Goal: Task Accomplishment & Management: Use online tool/utility

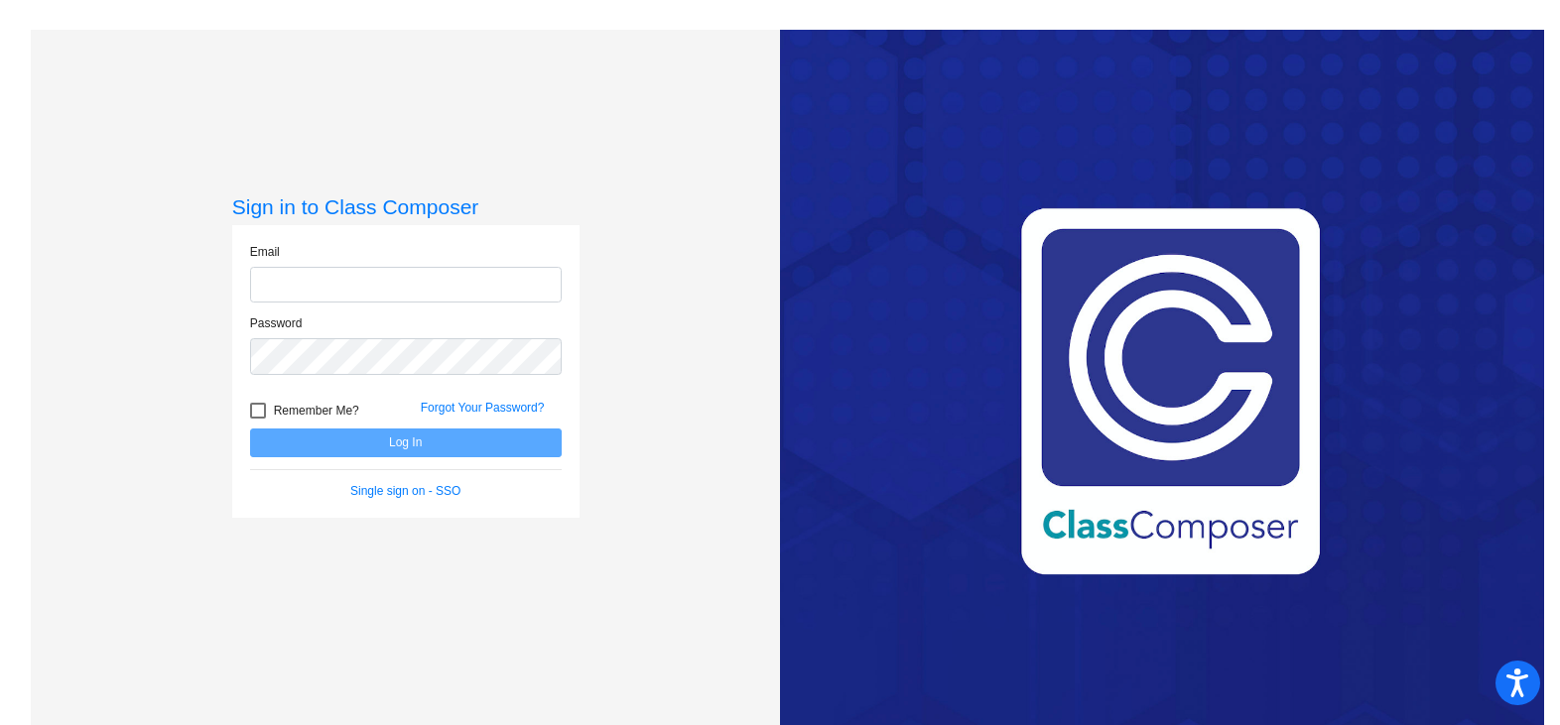
type input "[EMAIL_ADDRESS][DOMAIN_NAME]"
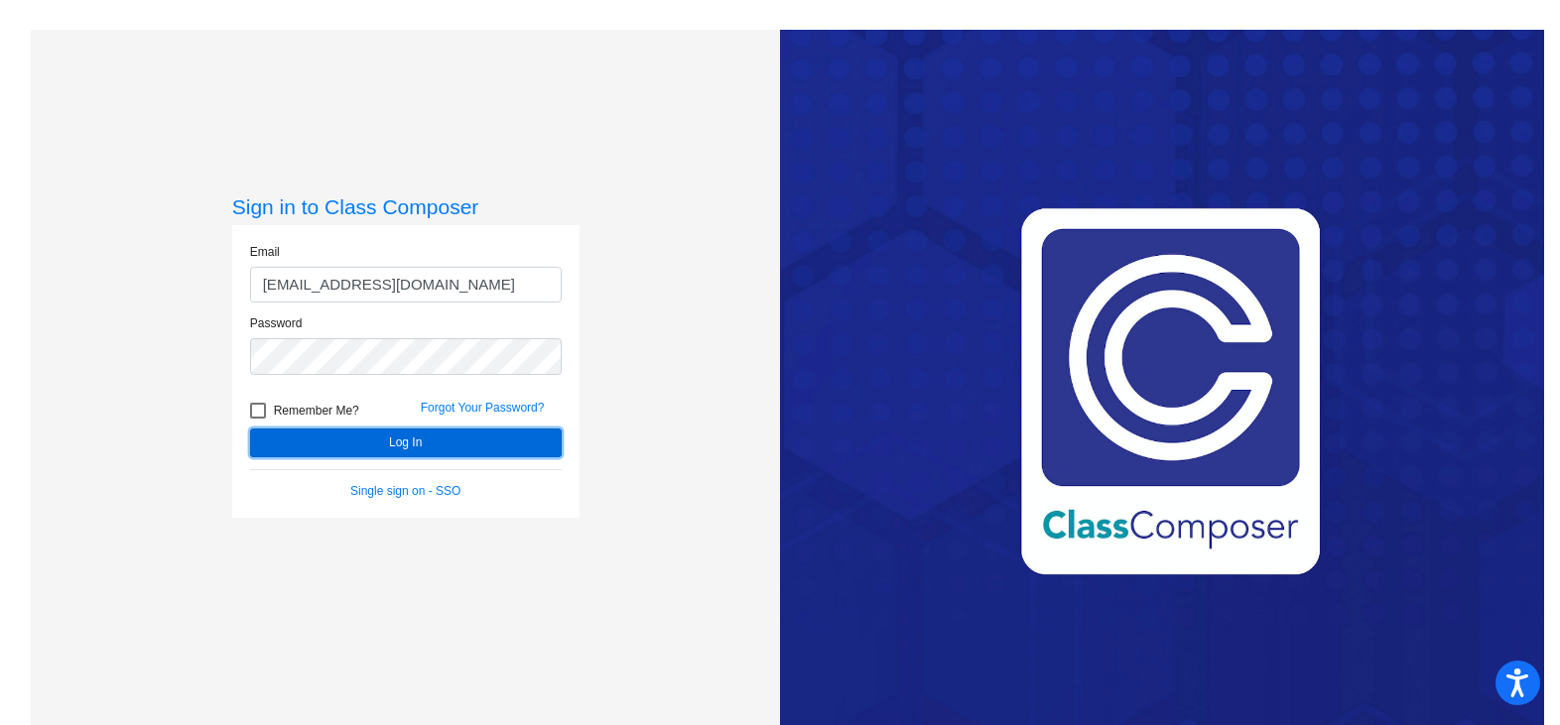
click at [412, 447] on button "Log In" at bounding box center [406, 443] width 312 height 29
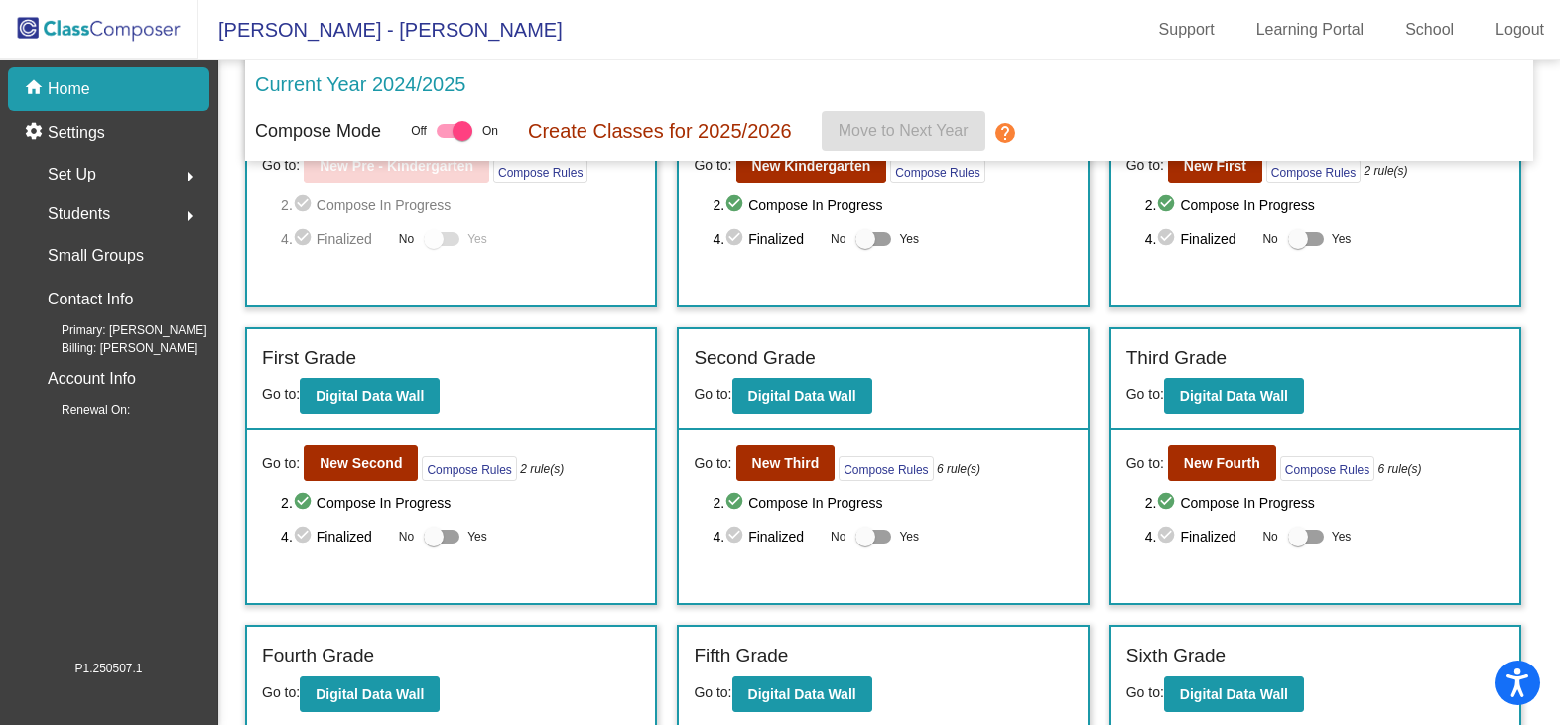
scroll to position [323, 0]
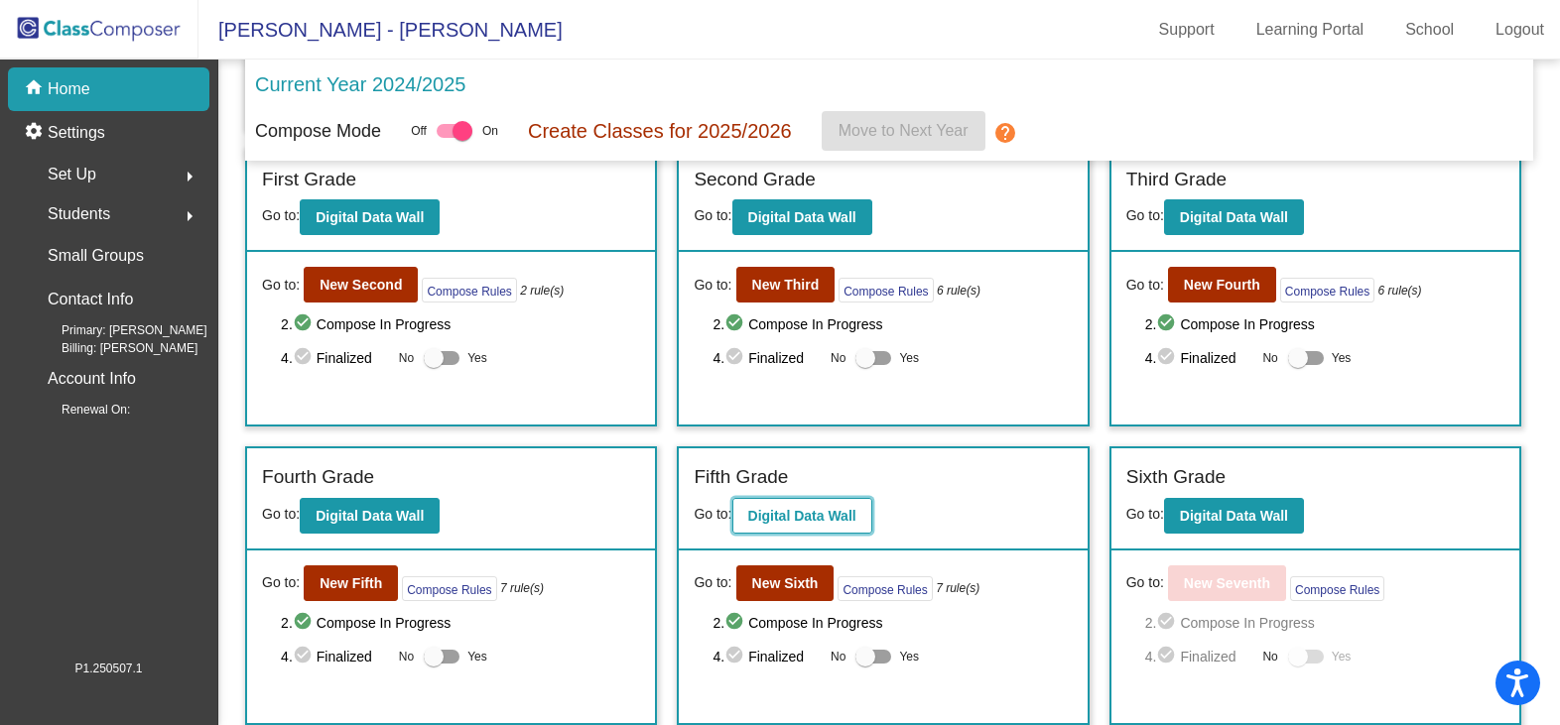
click at [804, 523] on b "Digital Data Wall" at bounding box center [802, 516] width 108 height 16
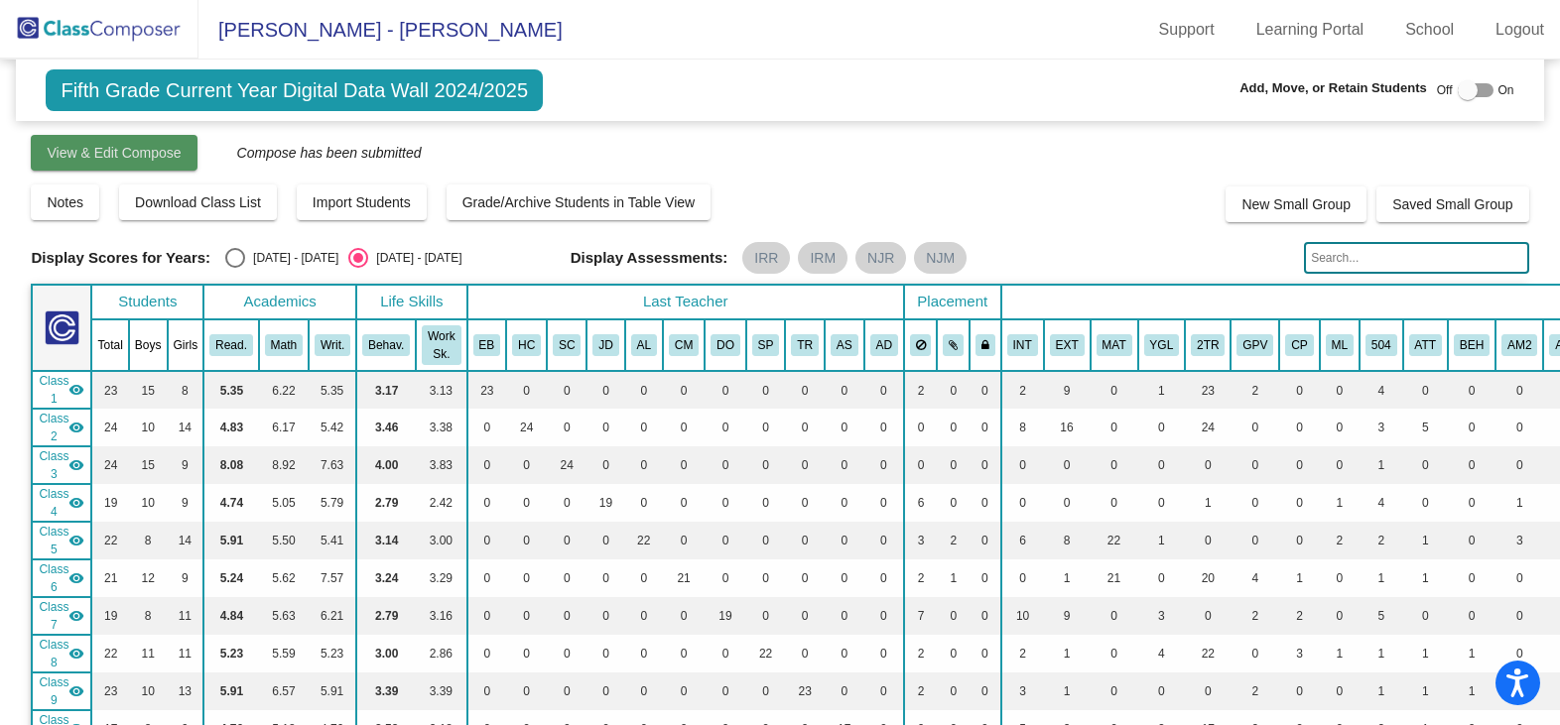
click at [160, 158] on span "View & Edit Compose" at bounding box center [114, 153] width 134 height 16
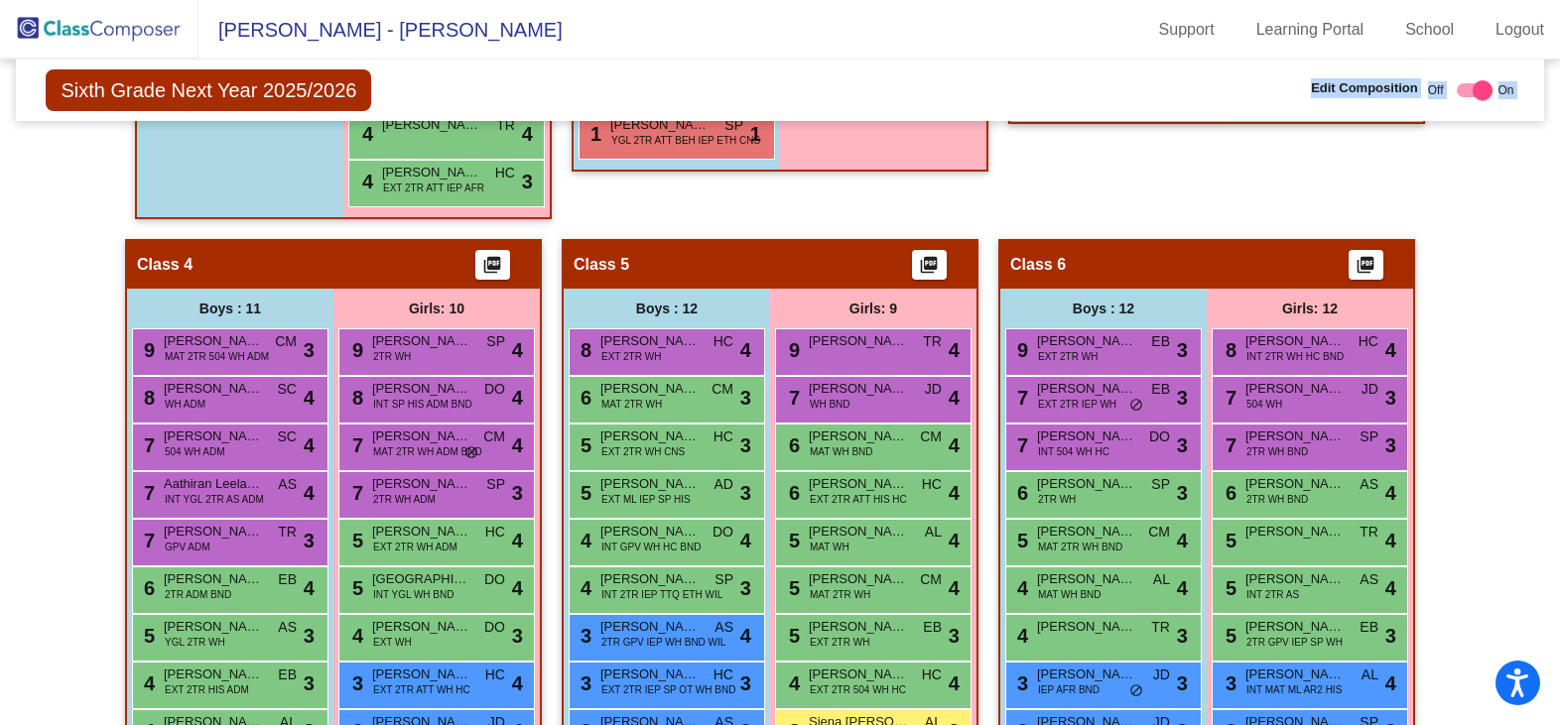
scroll to position [1291, 0]
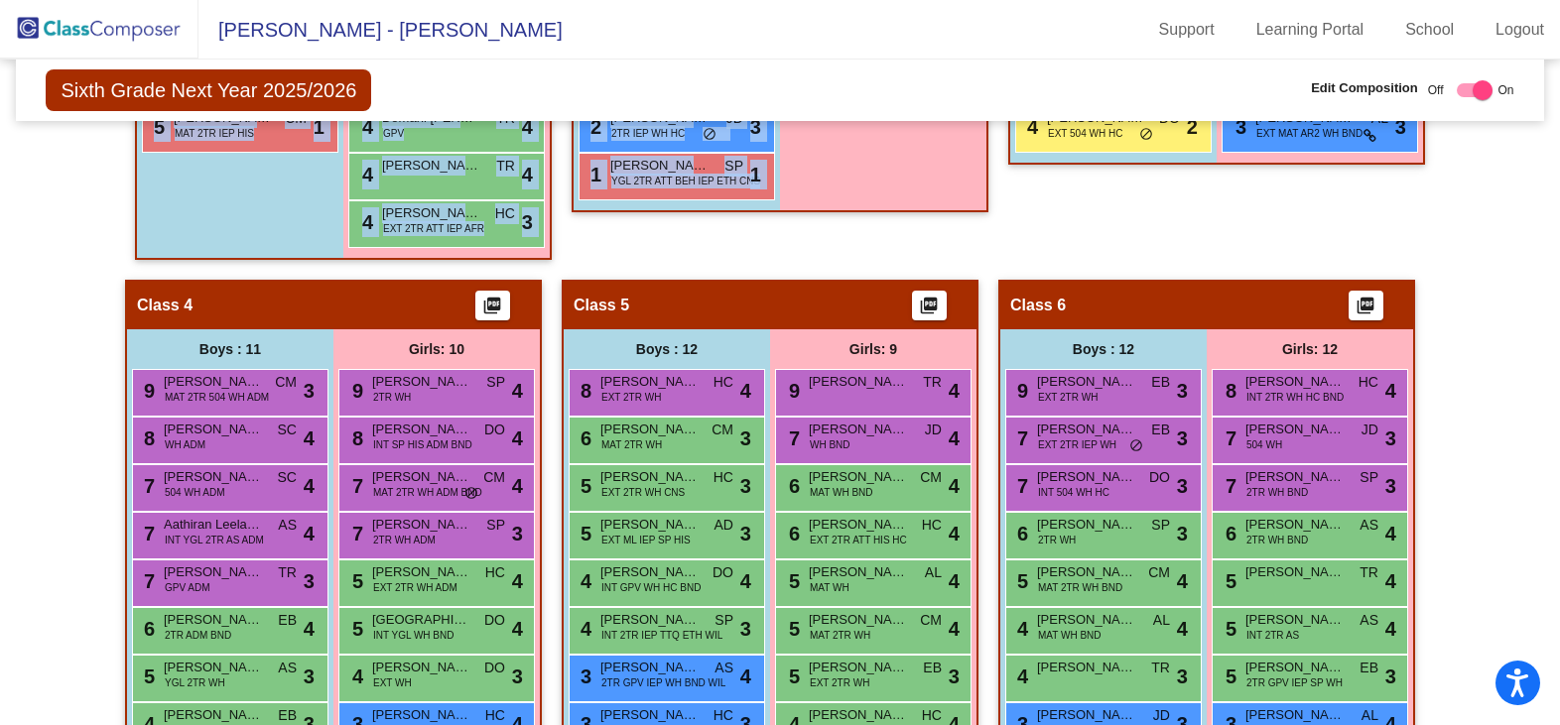
drag, startPoint x: 122, startPoint y: 364, endPoint x: 892, endPoint y: 192, distance: 789.3
copy div "Class 1 picture_as_pdf Add Student First Name Last Name Student Id (Recommended…"
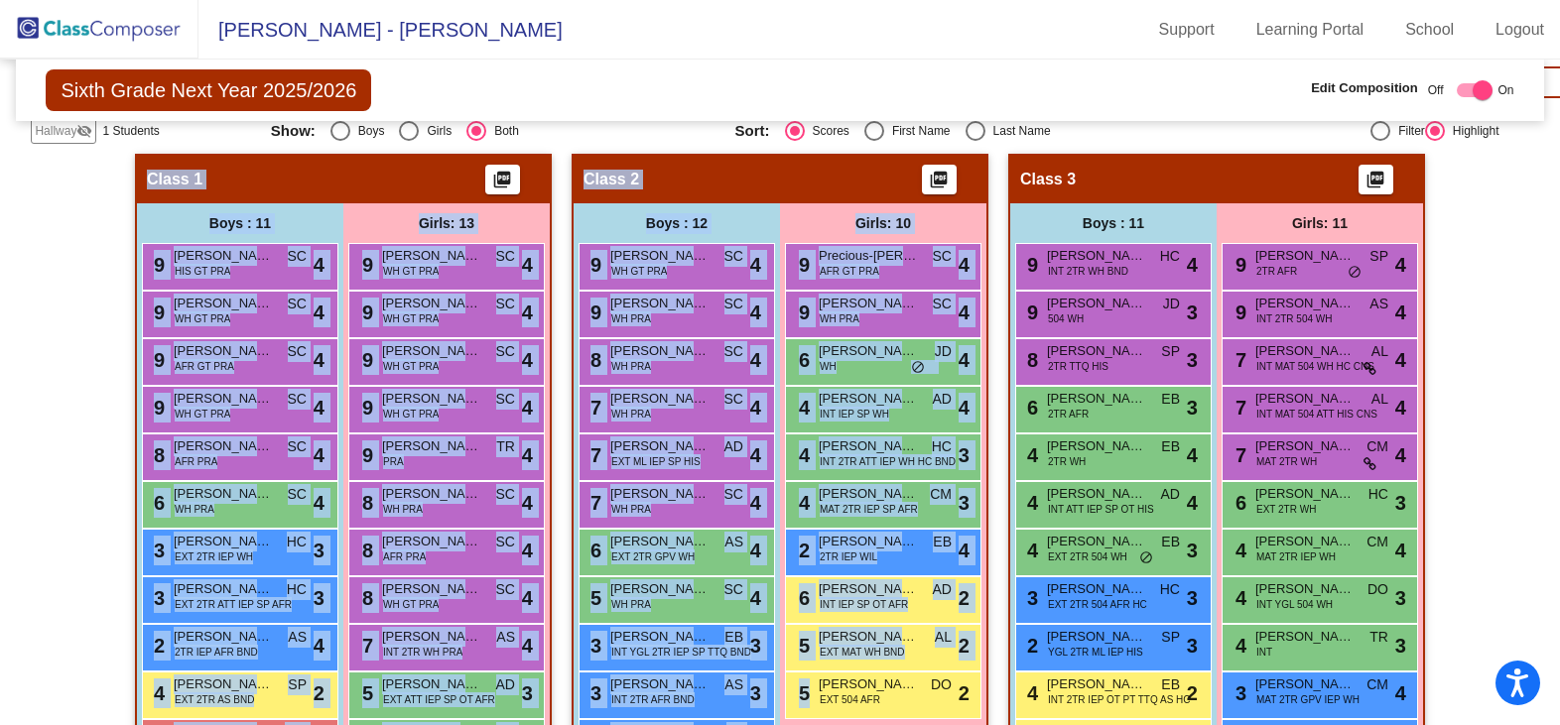
scroll to position [696, 0]
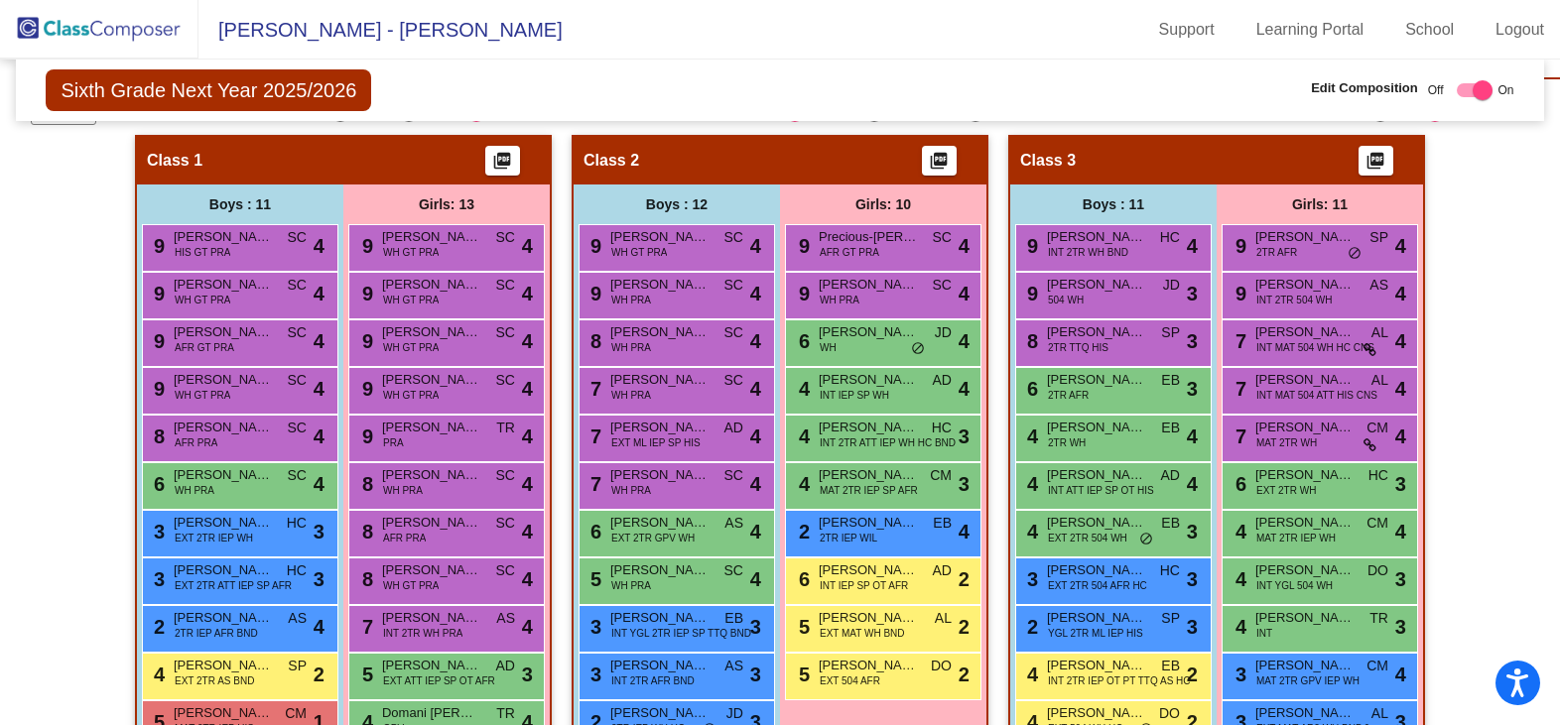
click at [591, 87] on div "Sixth Grade Next Year 2025/2026 Edit Composition Off On Incoming Digital Data W…" at bounding box center [779, 91] width 1527 height 62
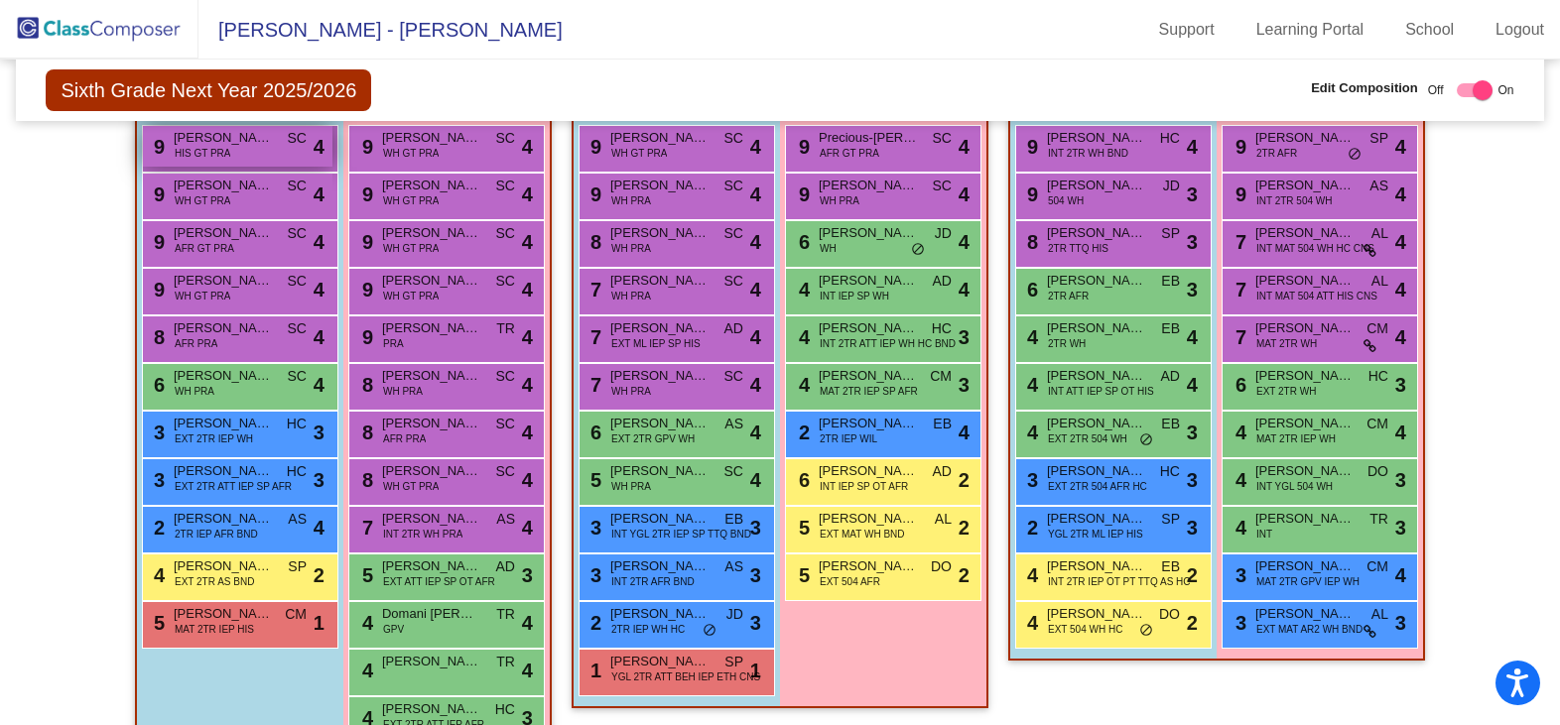
click at [240, 150] on div "9 Sebastian Gonzalez-Torner HIS GT PRA SC lock do_not_disturb_alt 4" at bounding box center [238, 146] width 190 height 41
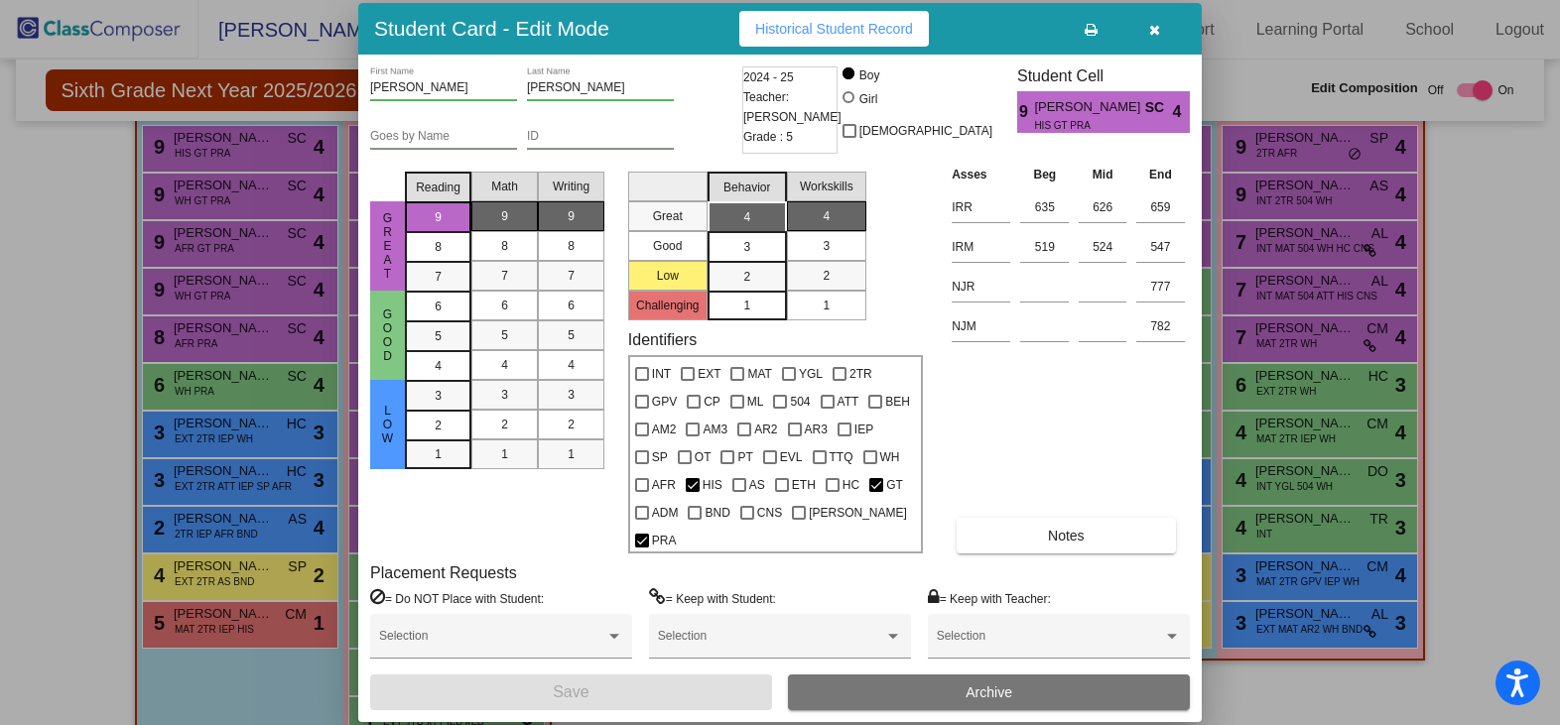
click at [190, 200] on div at bounding box center [780, 362] width 1560 height 725
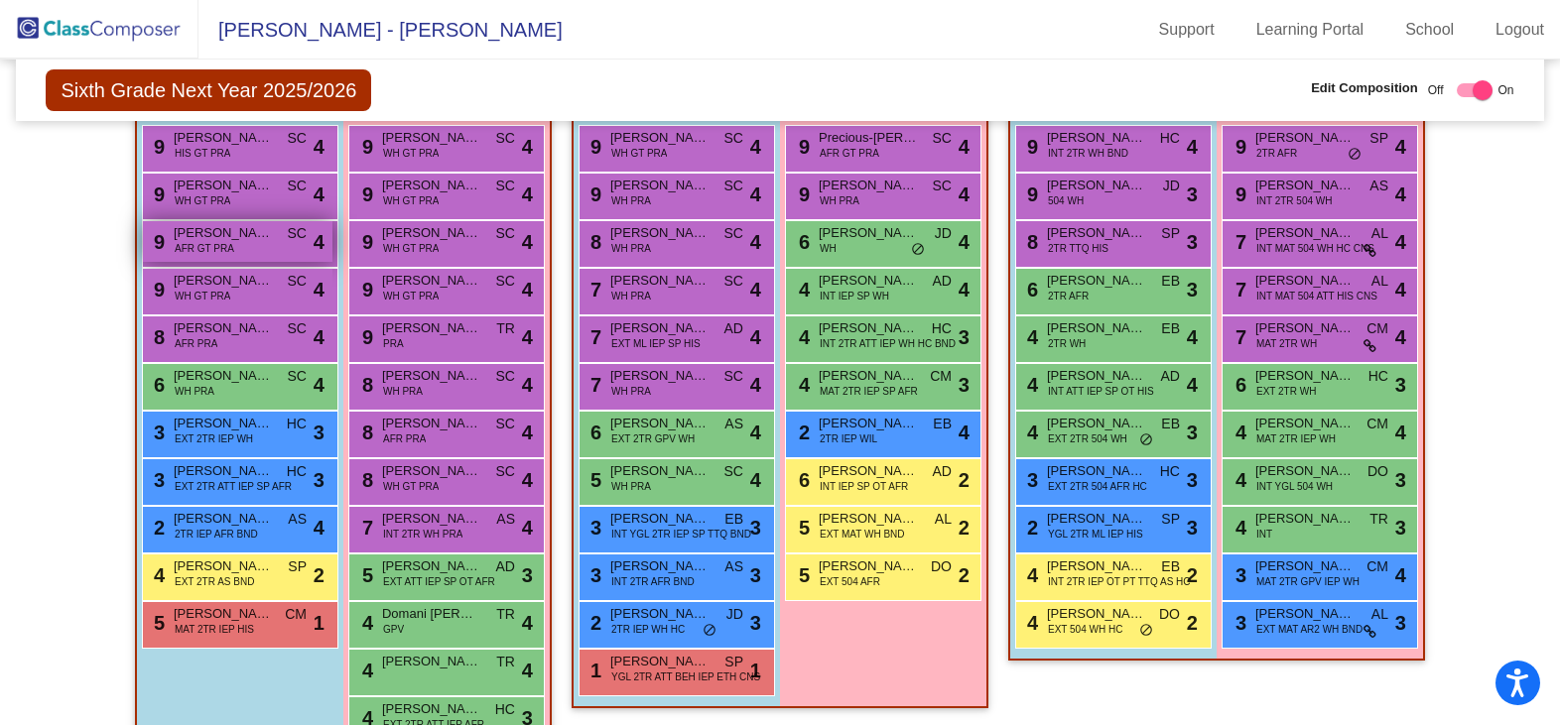
click at [247, 235] on span "[PERSON_NAME]" at bounding box center [223, 233] width 99 height 20
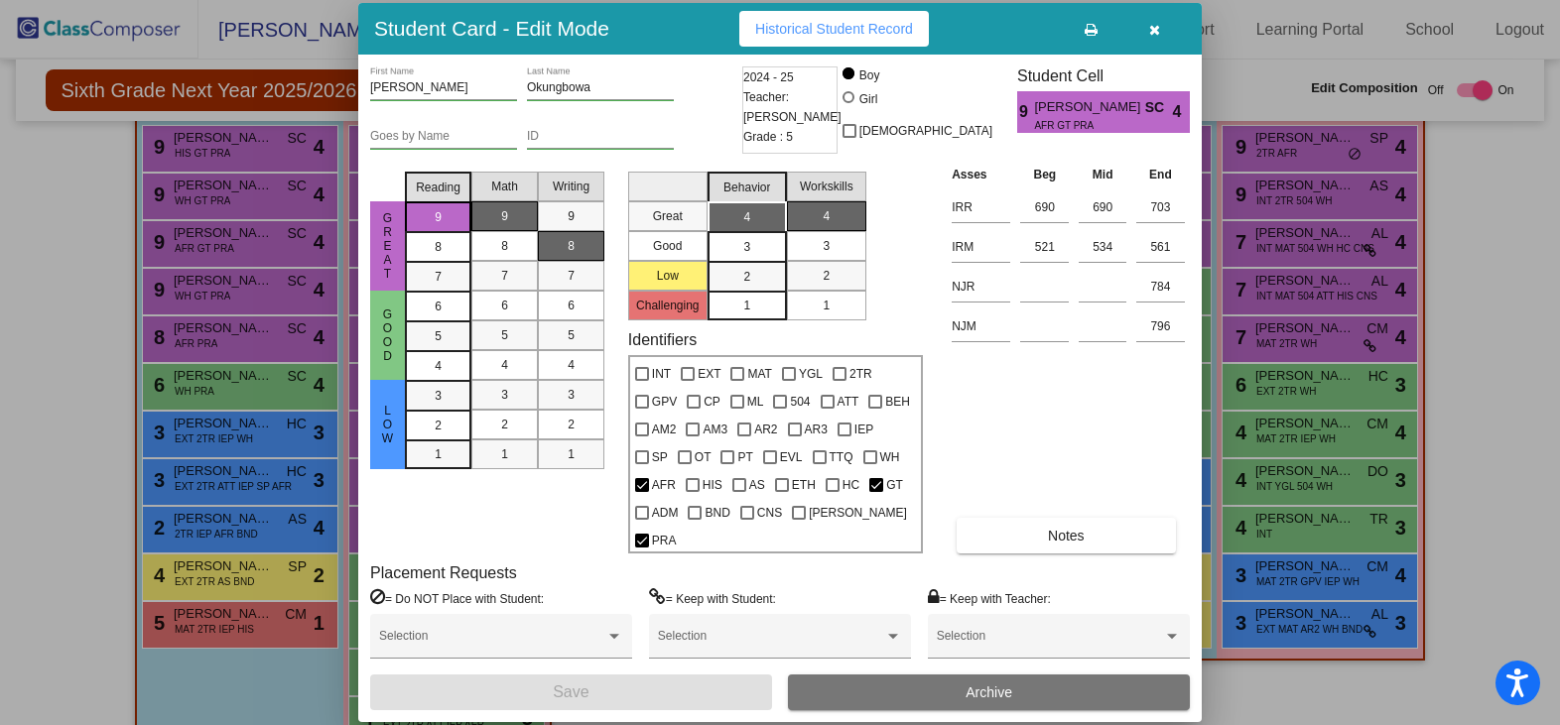
click at [212, 281] on div at bounding box center [780, 362] width 1560 height 725
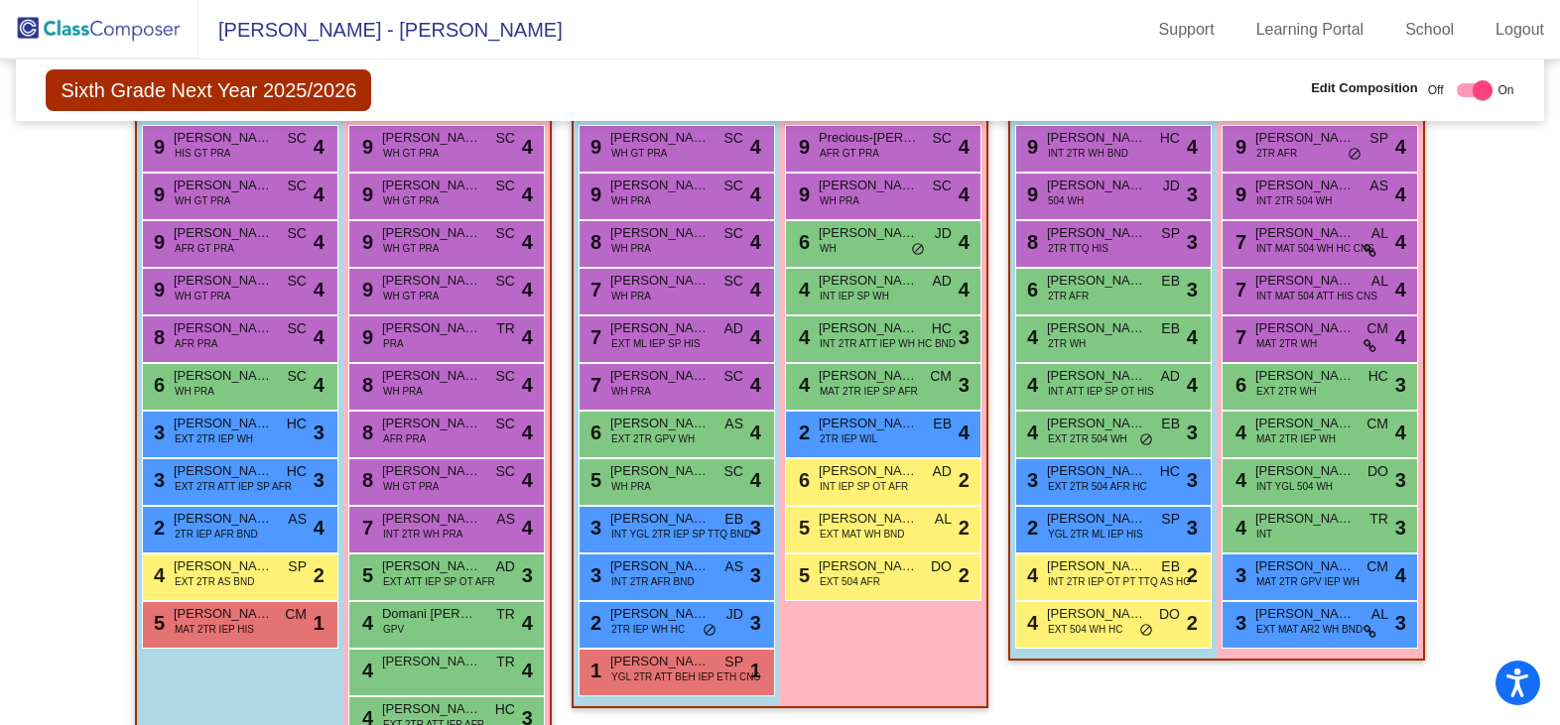
click at [212, 281] on span "[PERSON_NAME]" at bounding box center [223, 281] width 99 height 20
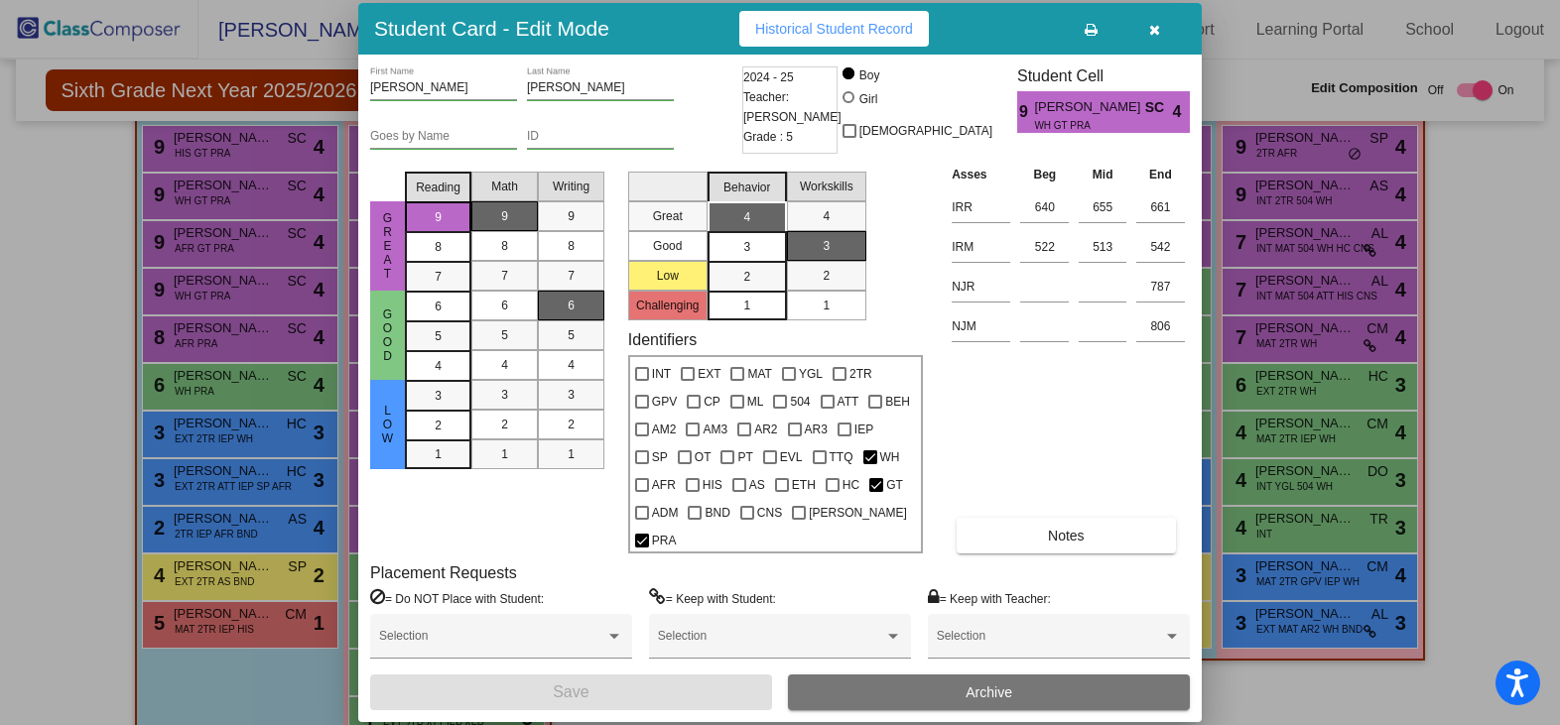
click at [222, 333] on div at bounding box center [780, 362] width 1560 height 725
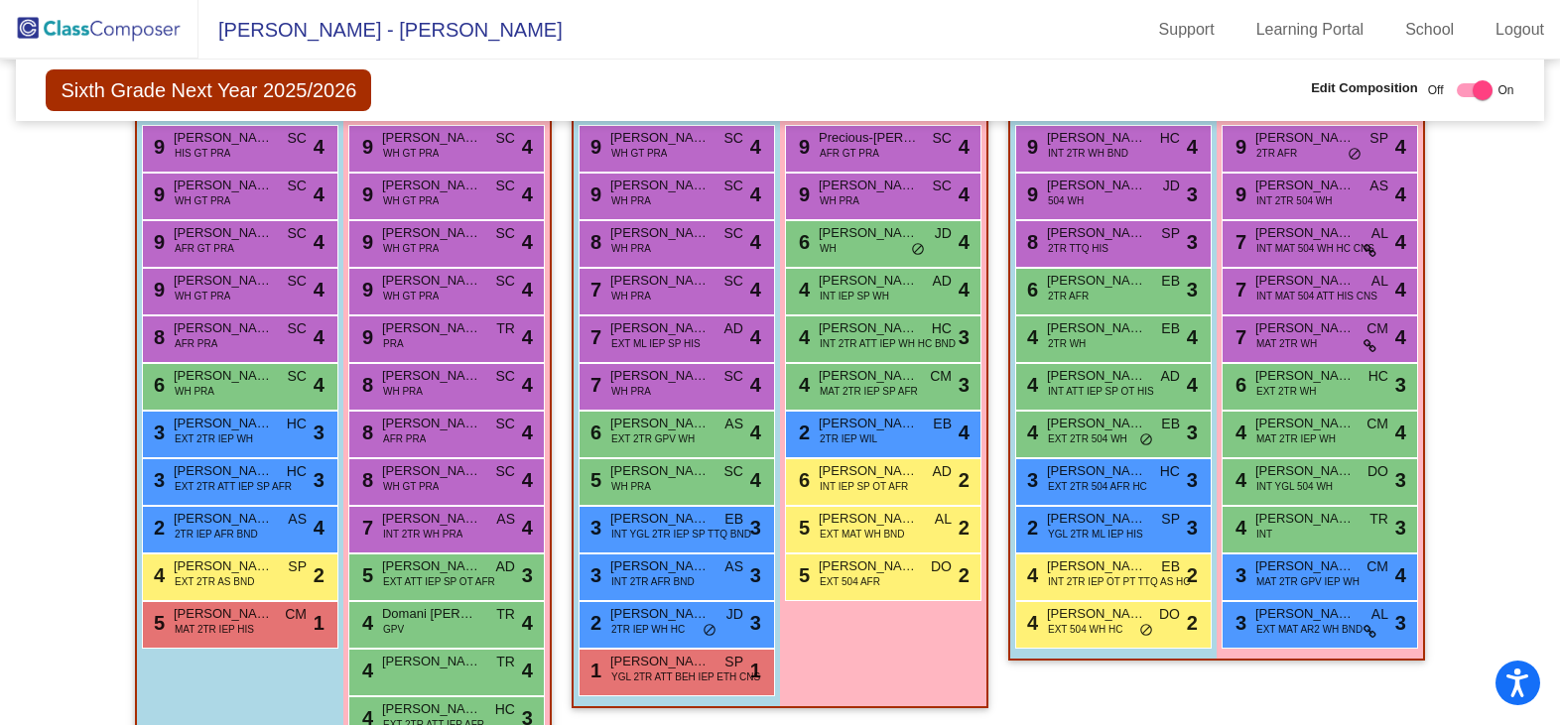
click at [222, 333] on span "[PERSON_NAME]" at bounding box center [223, 329] width 99 height 20
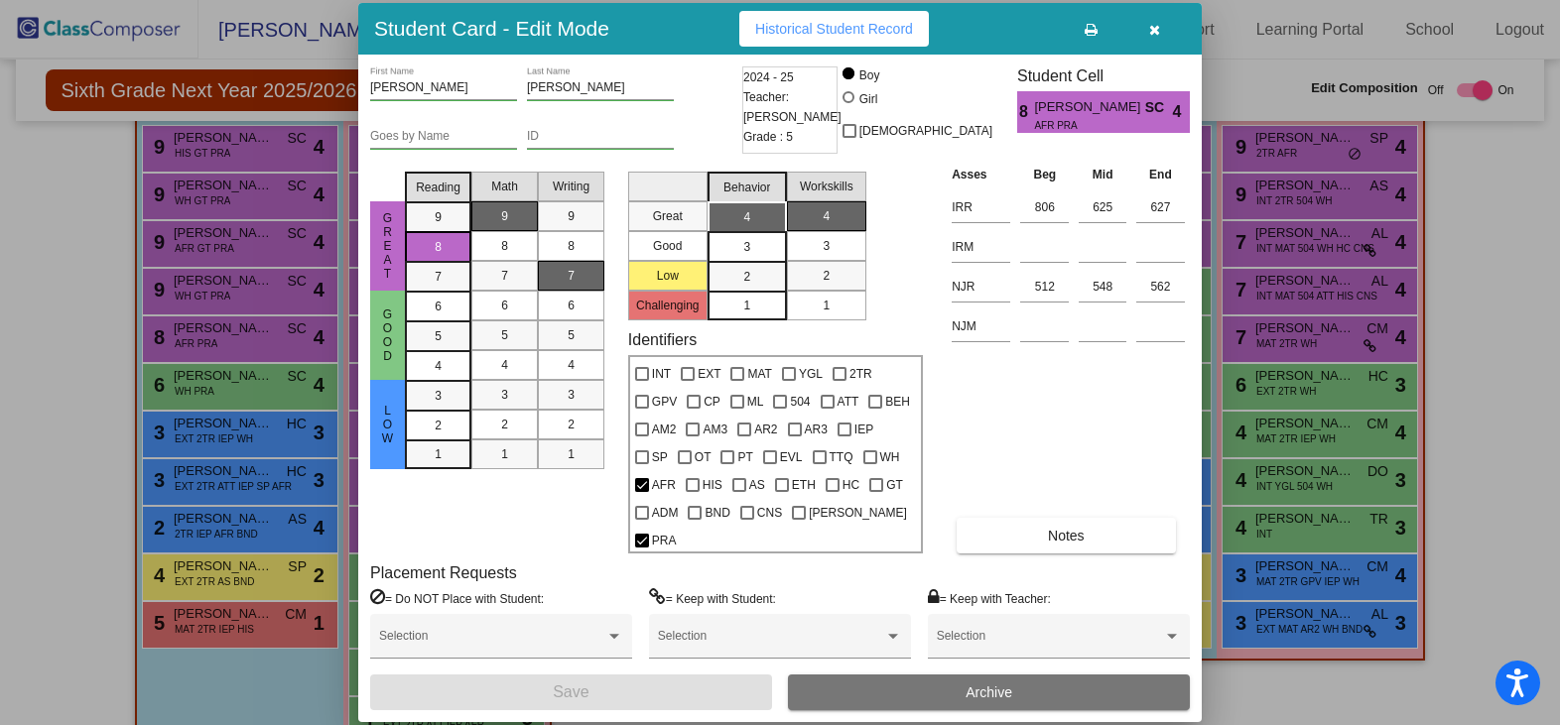
click at [1152, 37] on icon "button" at bounding box center [1154, 30] width 11 height 14
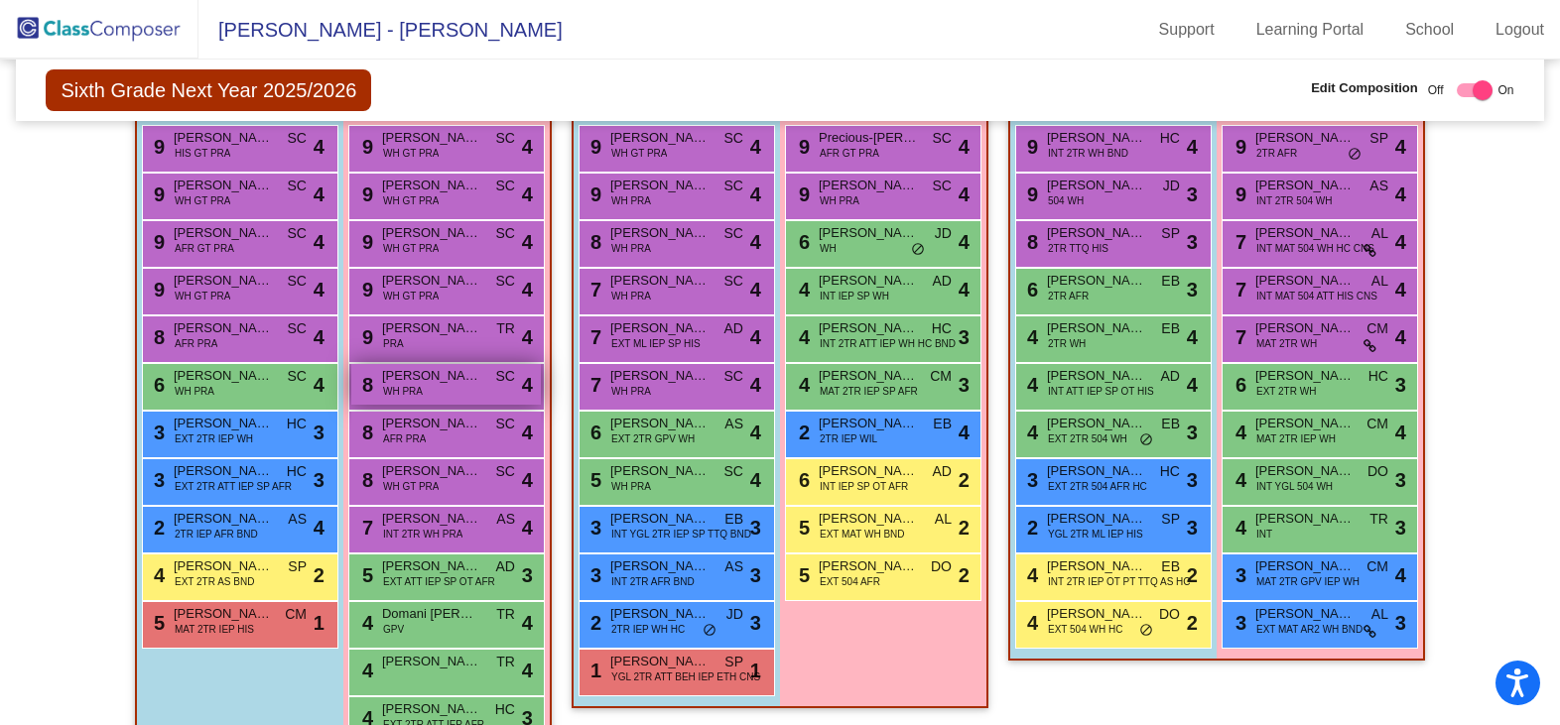
click at [463, 394] on div "8 Alexandra Enwright WH PRA SC lock do_not_disturb_alt 4" at bounding box center [446, 384] width 190 height 41
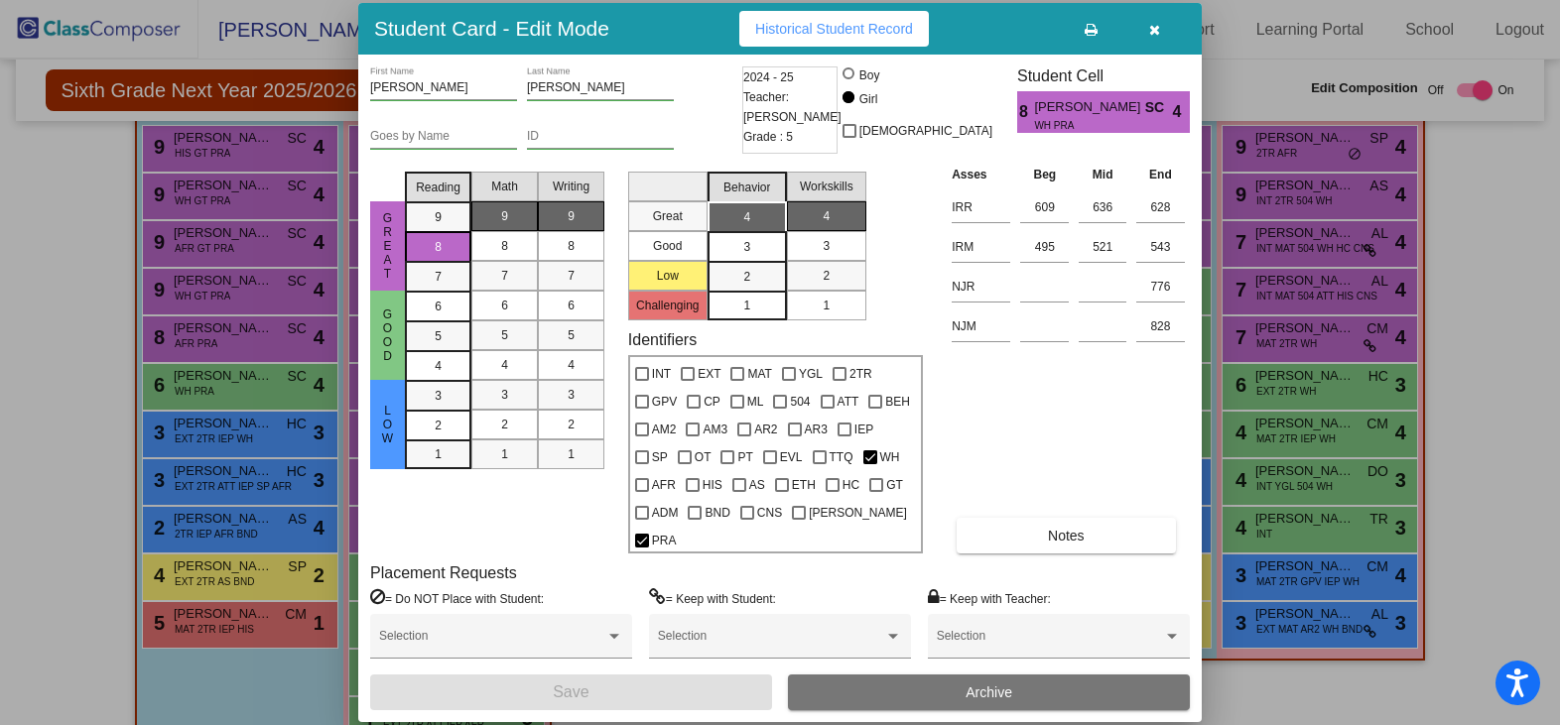
drag, startPoint x: 1150, startPoint y: 52, endPoint x: 1137, endPoint y: 52, distance: 12.9
click at [1150, 47] on button "button" at bounding box center [1154, 29] width 64 height 36
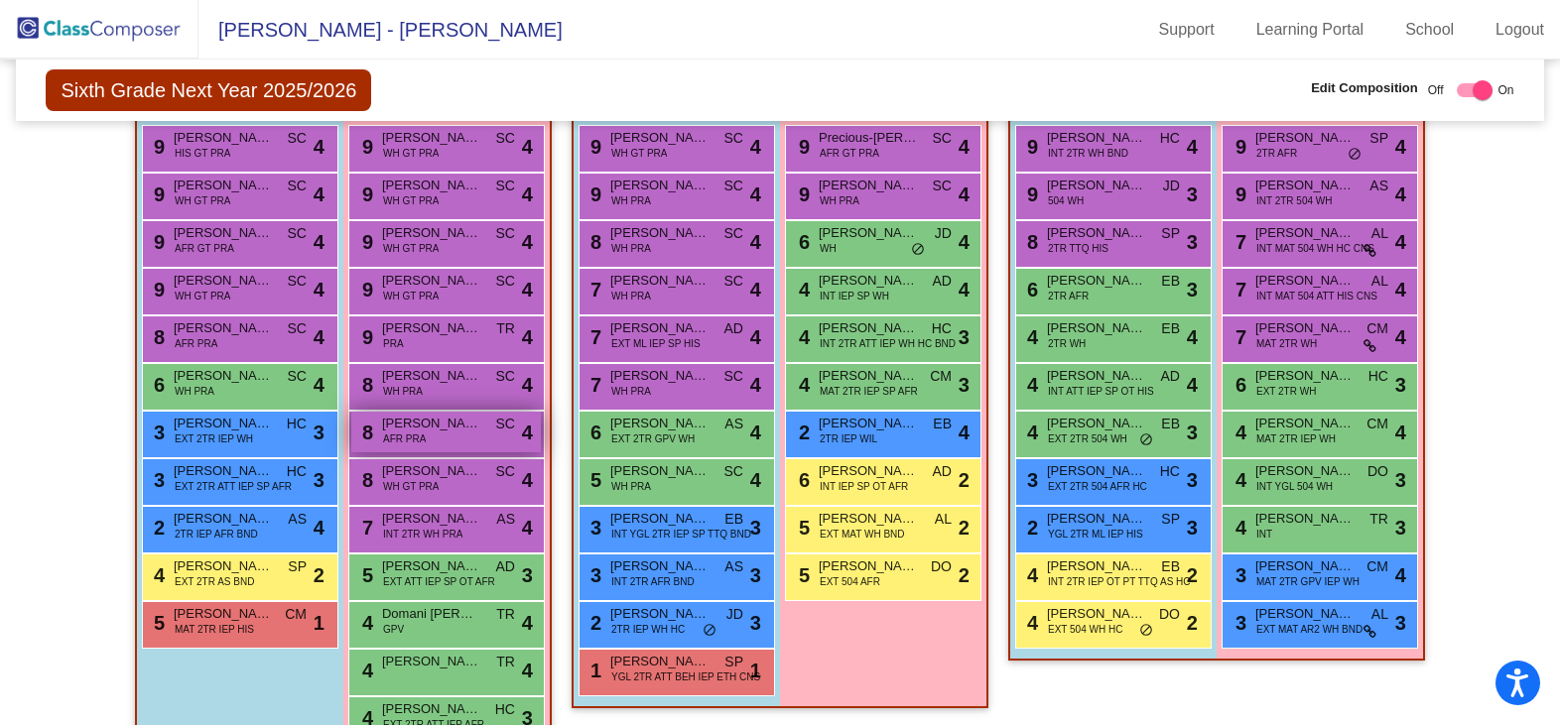
click at [458, 437] on div "8 Melaniya Ramsay AFR PRA SC lock do_not_disturb_alt 4" at bounding box center [446, 432] width 190 height 41
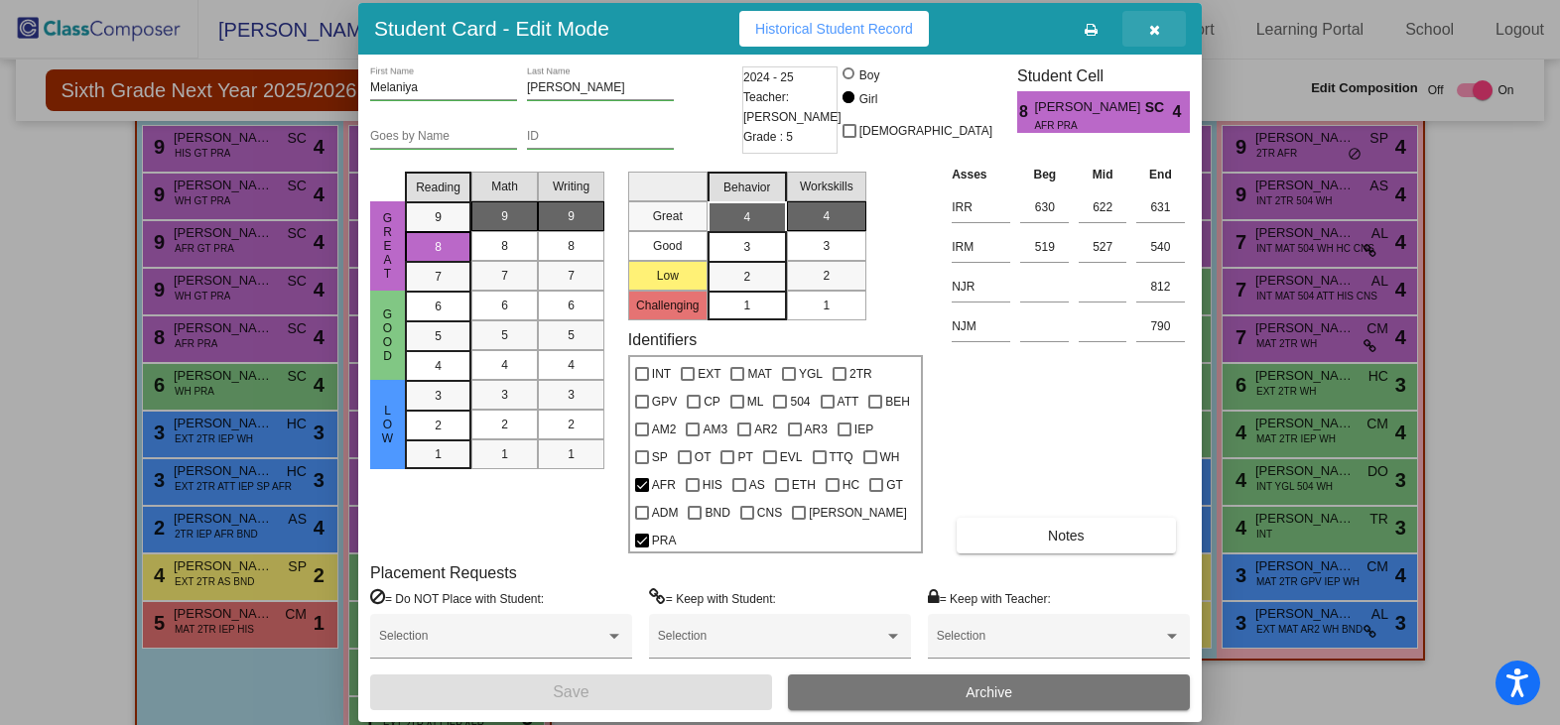
click at [1161, 38] on button "button" at bounding box center [1154, 29] width 64 height 36
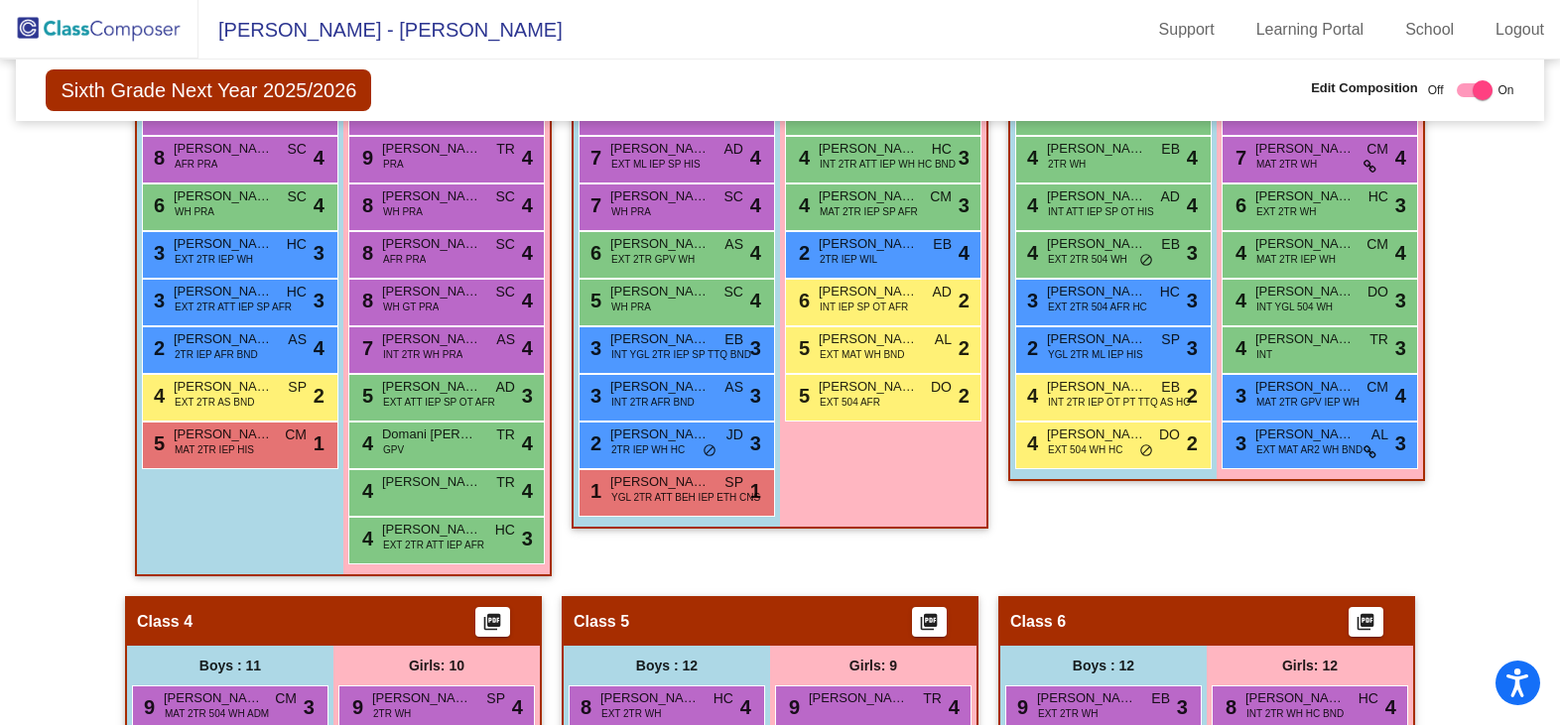
scroll to position [993, 0]
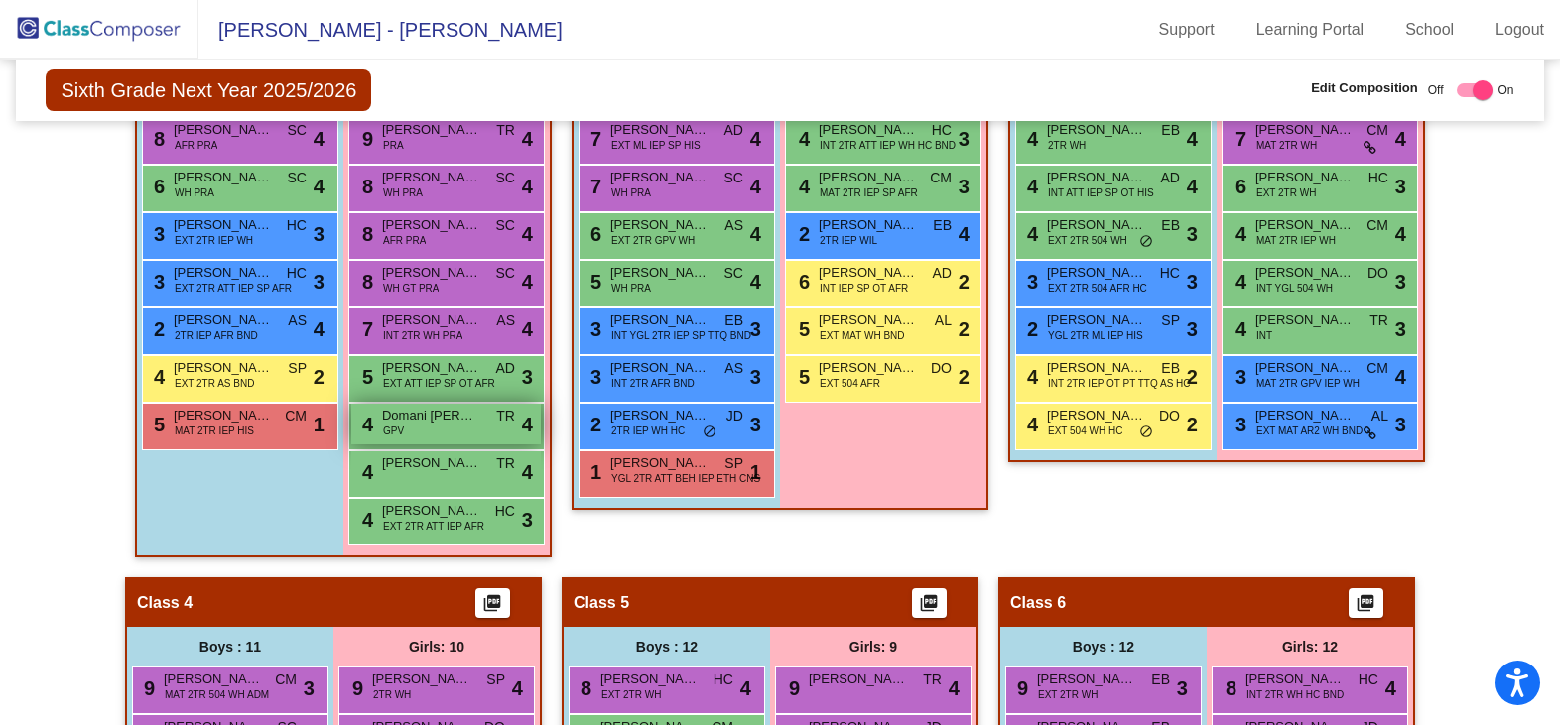
click at [475, 436] on div "4 Domani DiSandro GPV TR lock do_not_disturb_alt 4" at bounding box center [446, 424] width 190 height 41
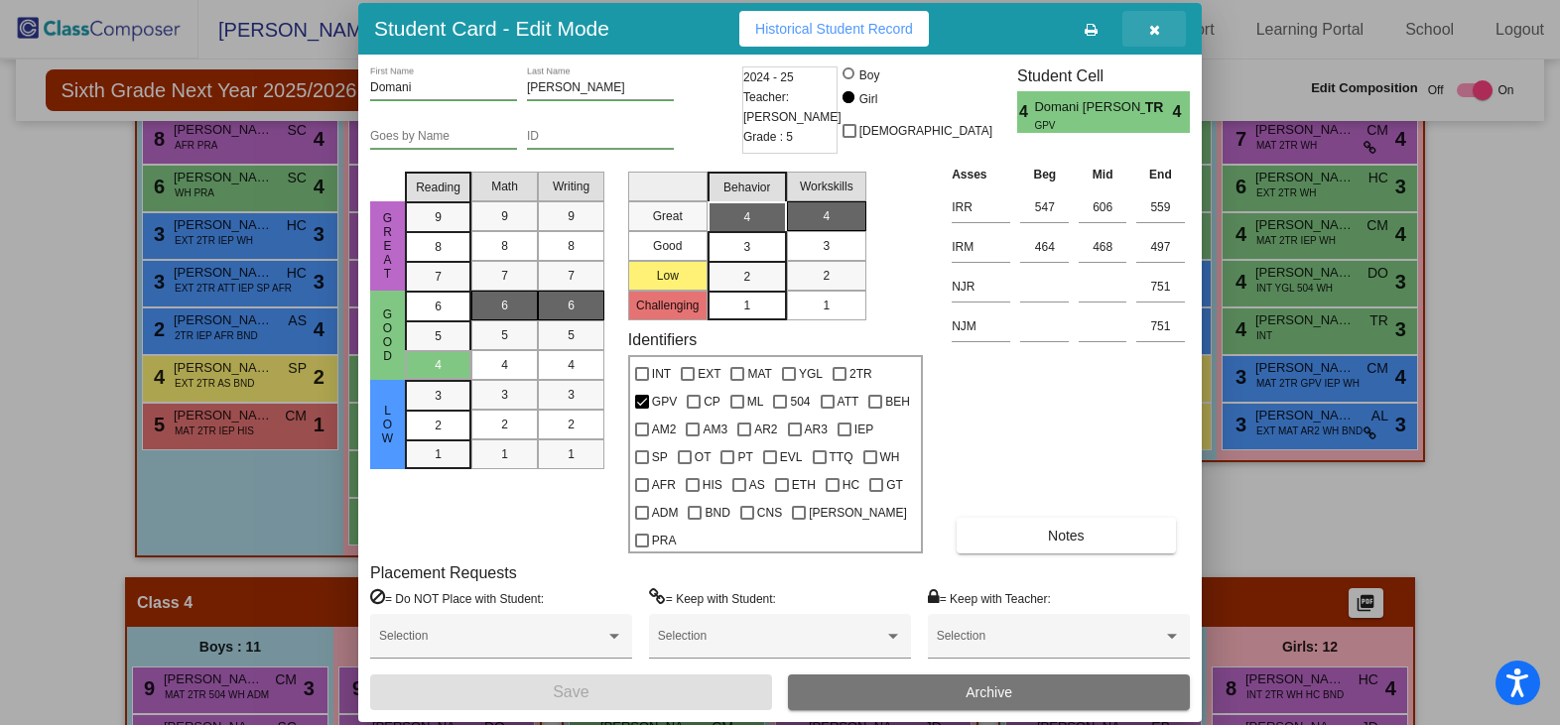
click at [1153, 37] on icon "button" at bounding box center [1154, 30] width 11 height 14
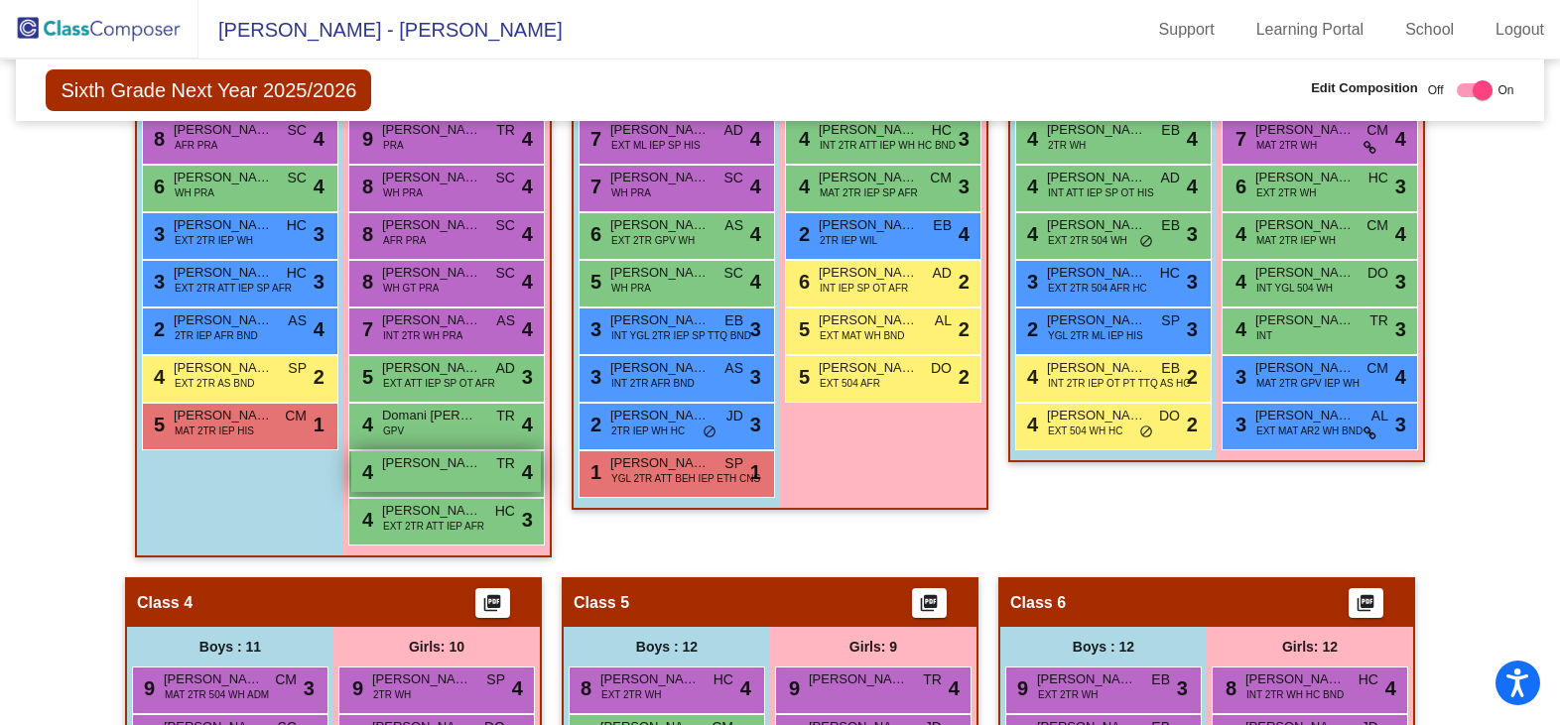
click at [444, 457] on span "[PERSON_NAME]" at bounding box center [431, 464] width 99 height 20
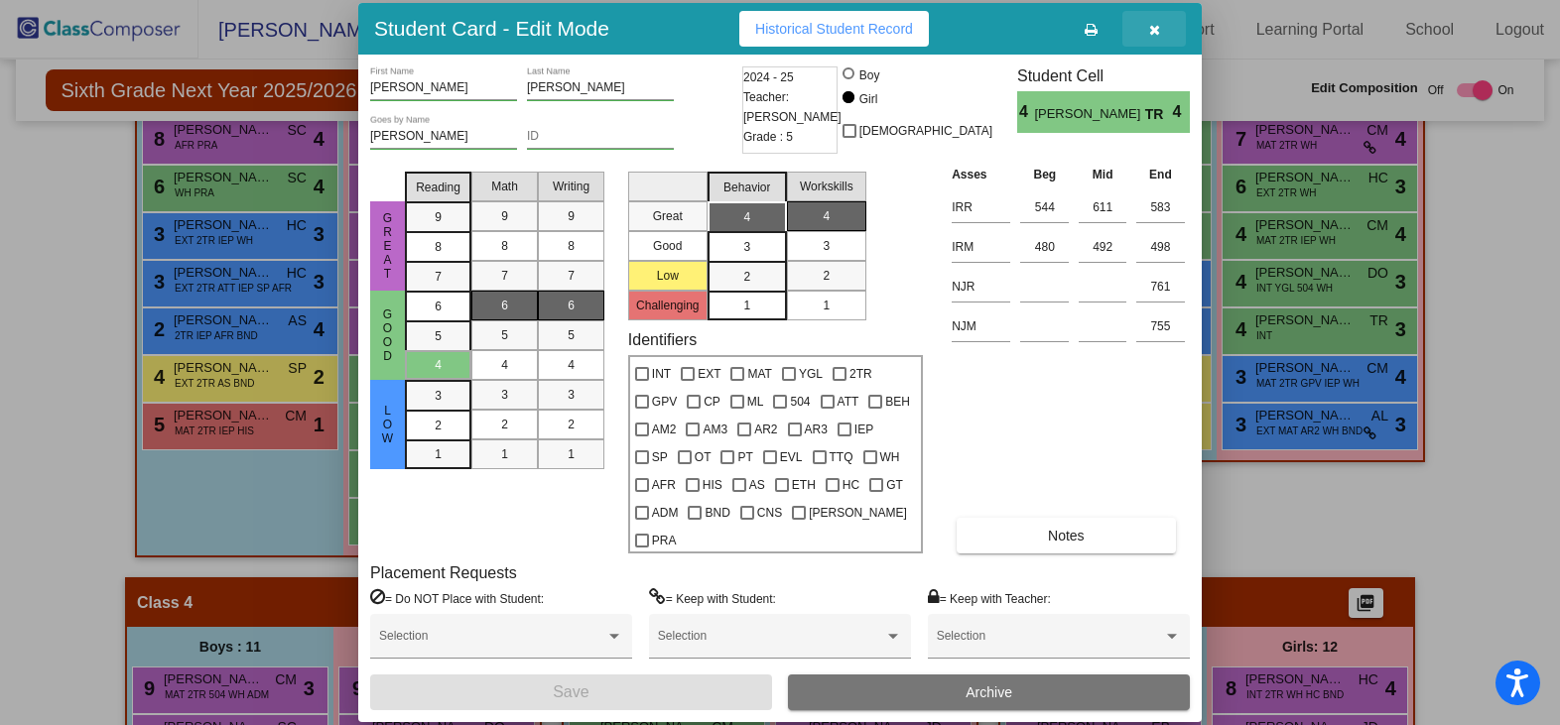
click at [1152, 37] on icon "button" at bounding box center [1154, 30] width 11 height 14
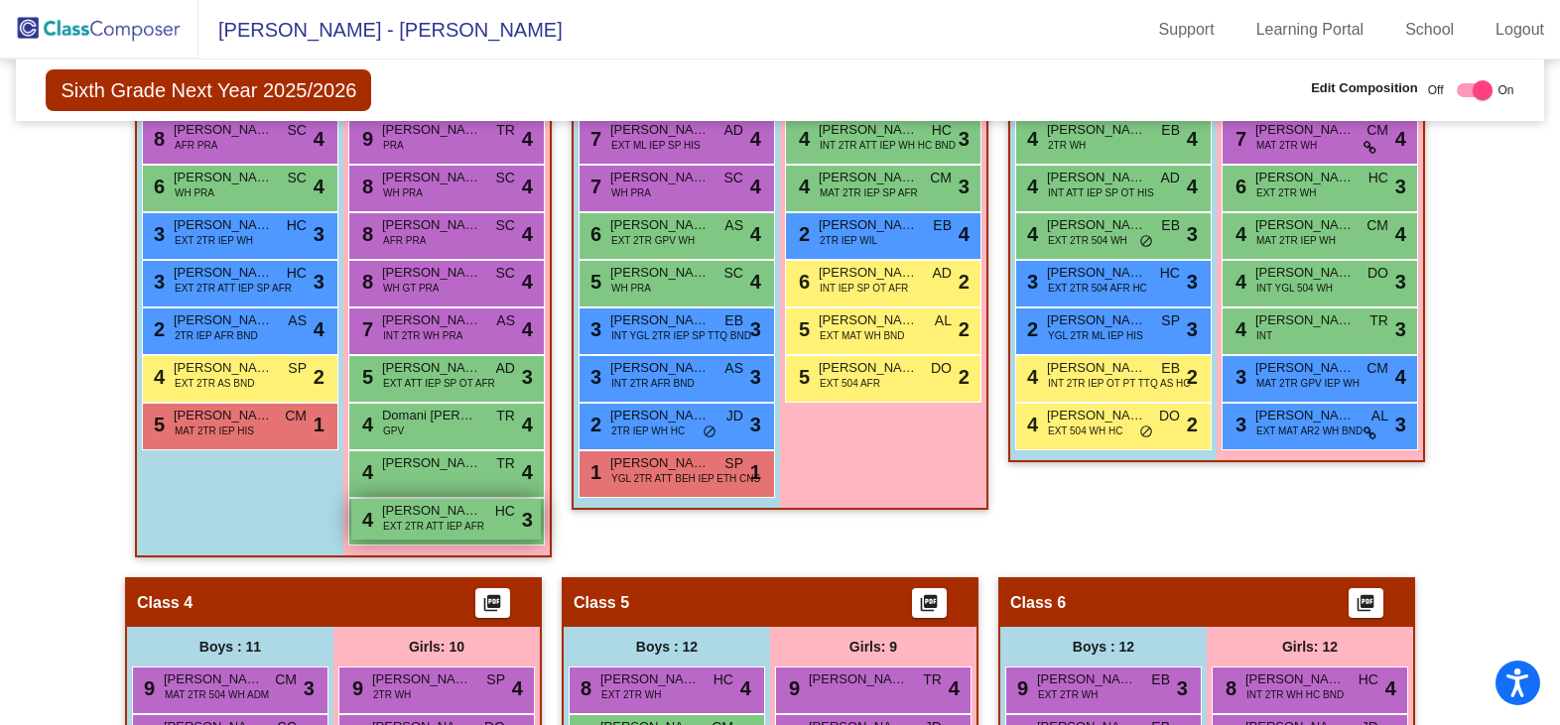
click at [420, 537] on div "4 Kendall McDaniel EXT 2TR ATT IEP AFR HC lock do_not_disturb_alt 3" at bounding box center [446, 519] width 190 height 41
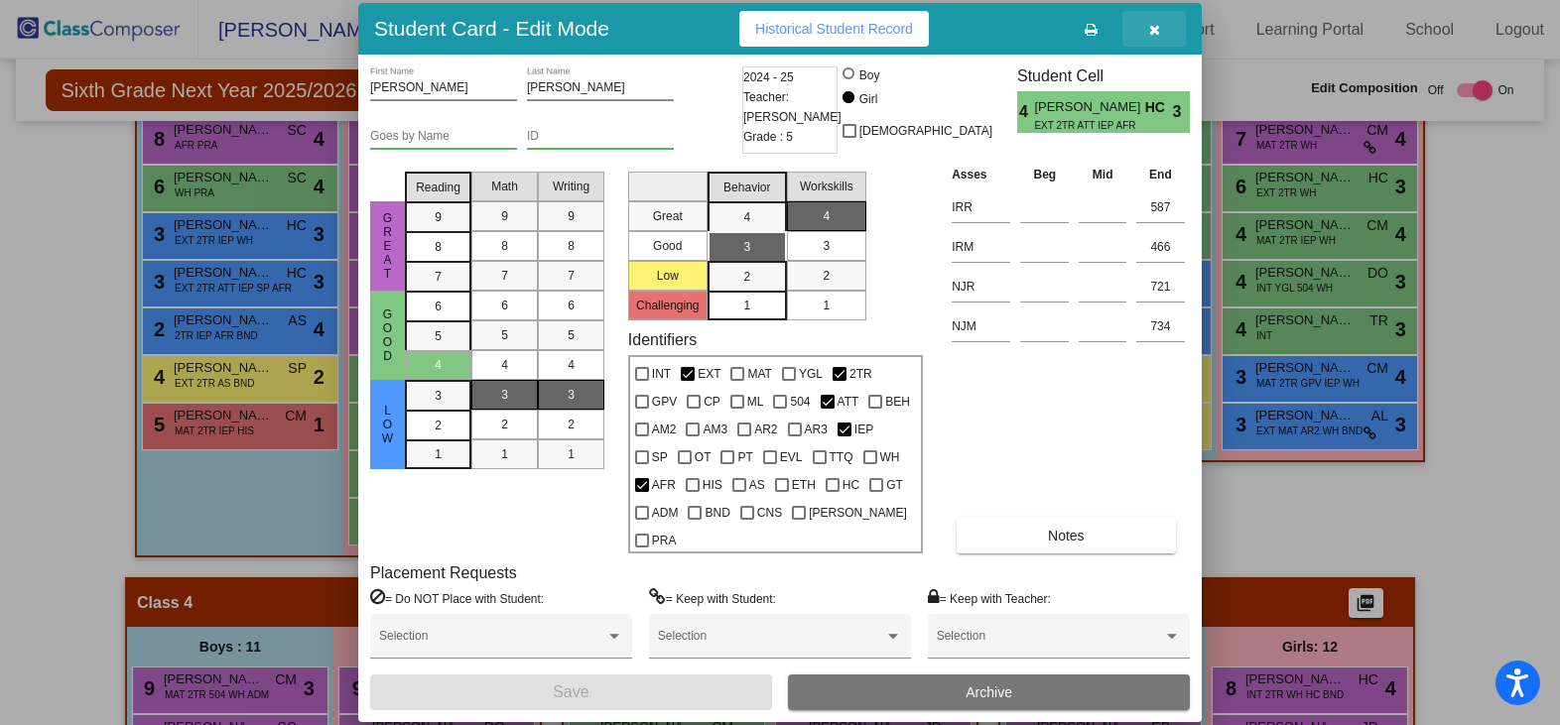
click at [1153, 37] on icon "button" at bounding box center [1154, 30] width 11 height 14
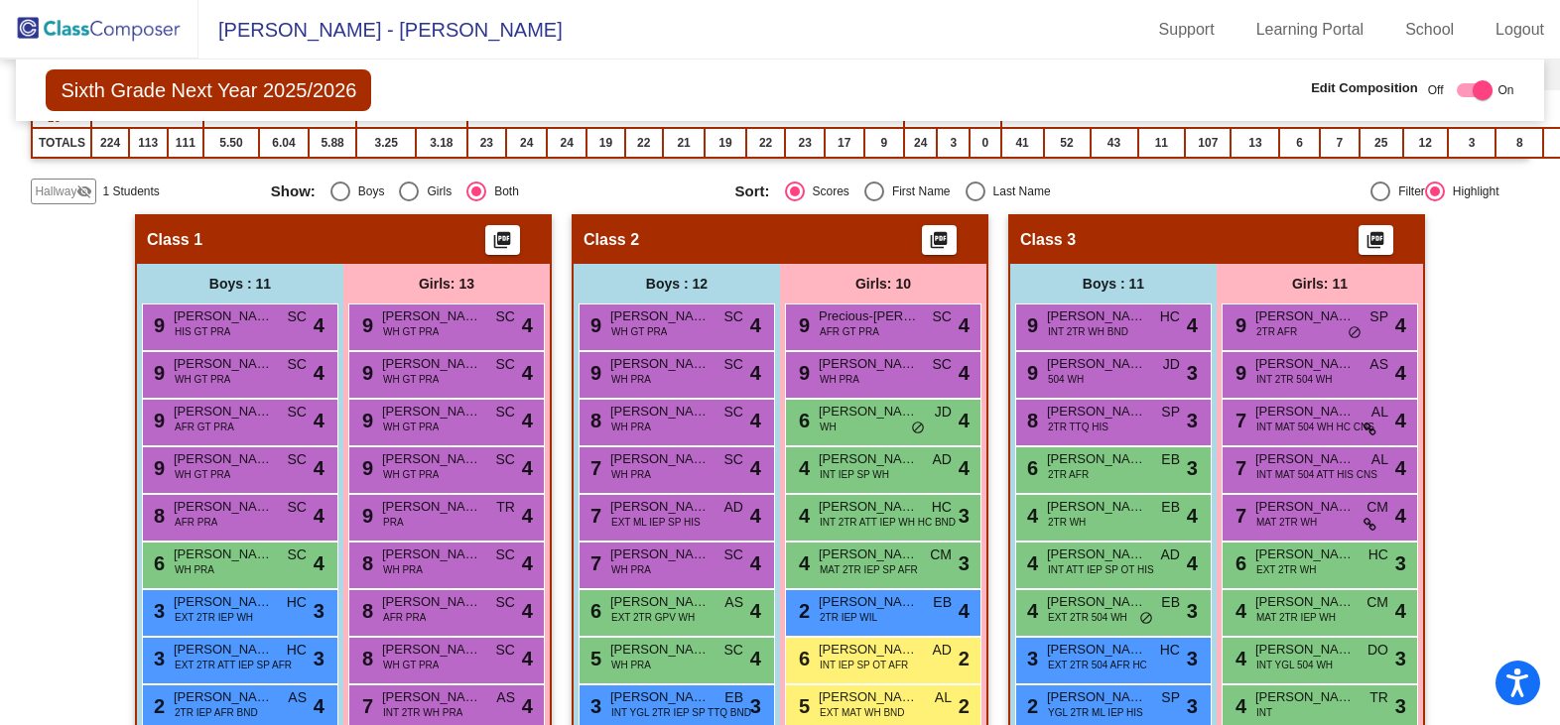
scroll to position [596, 0]
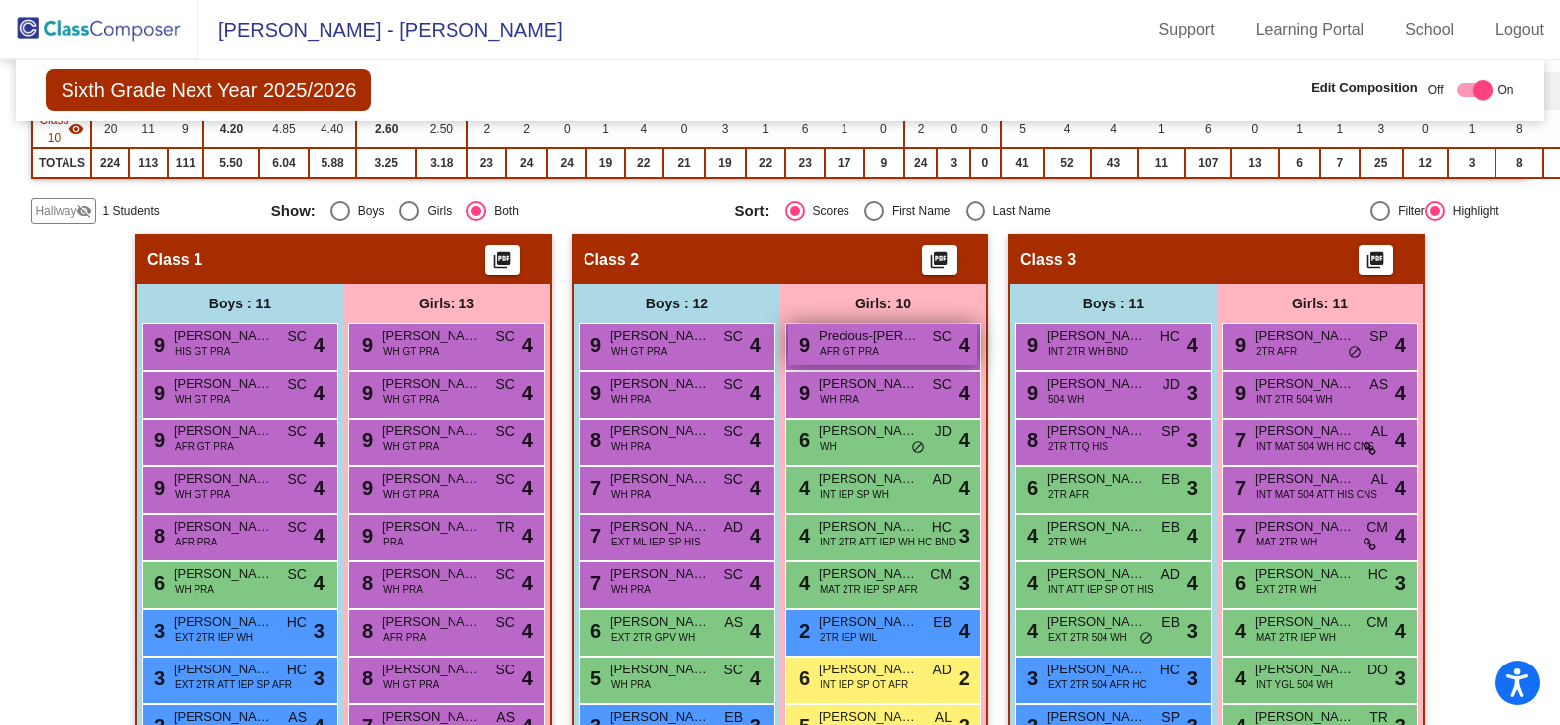
click at [924, 353] on div "9 Precious-Nhadya Kamara AFR GT PRA SC lock do_not_disturb_alt 4" at bounding box center [883, 345] width 190 height 41
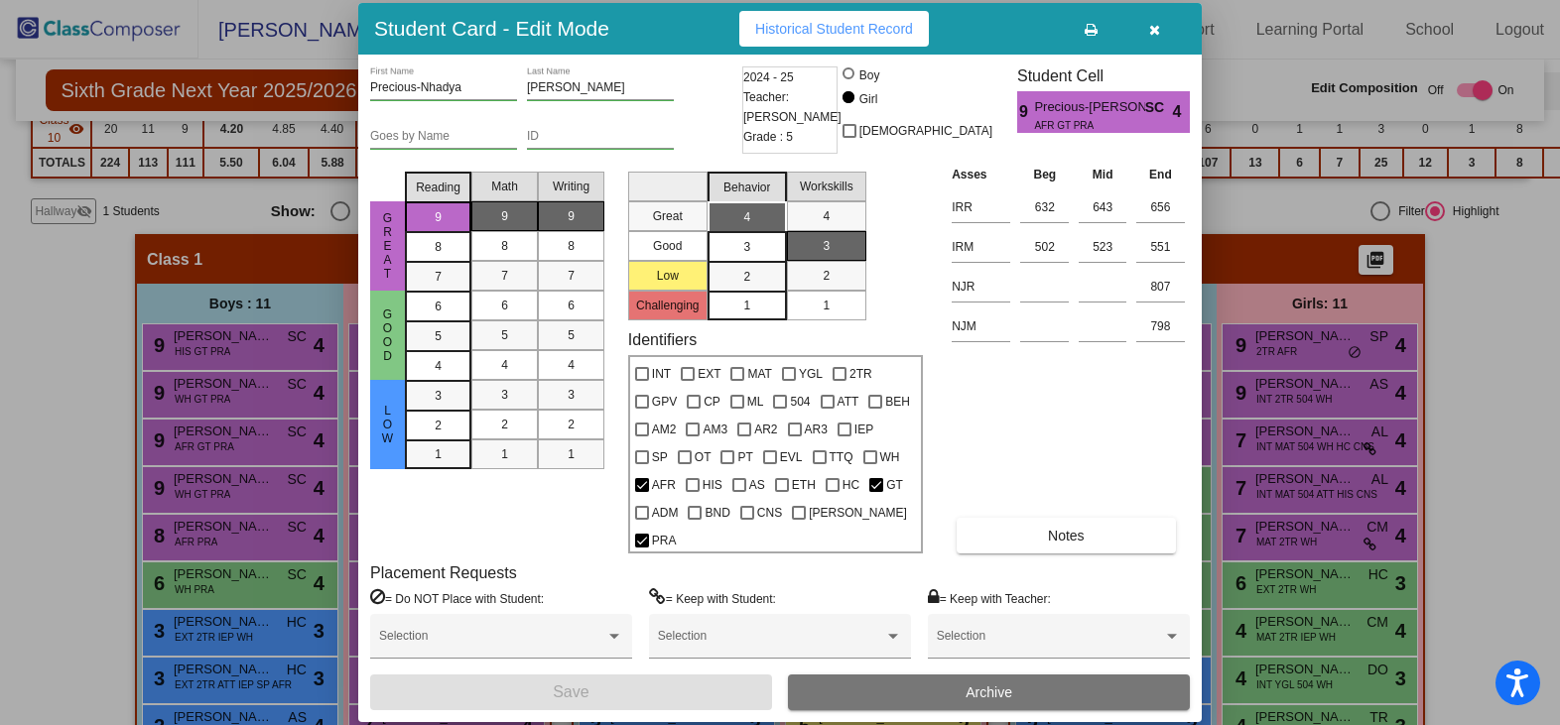
click at [1157, 37] on icon "button" at bounding box center [1154, 30] width 11 height 14
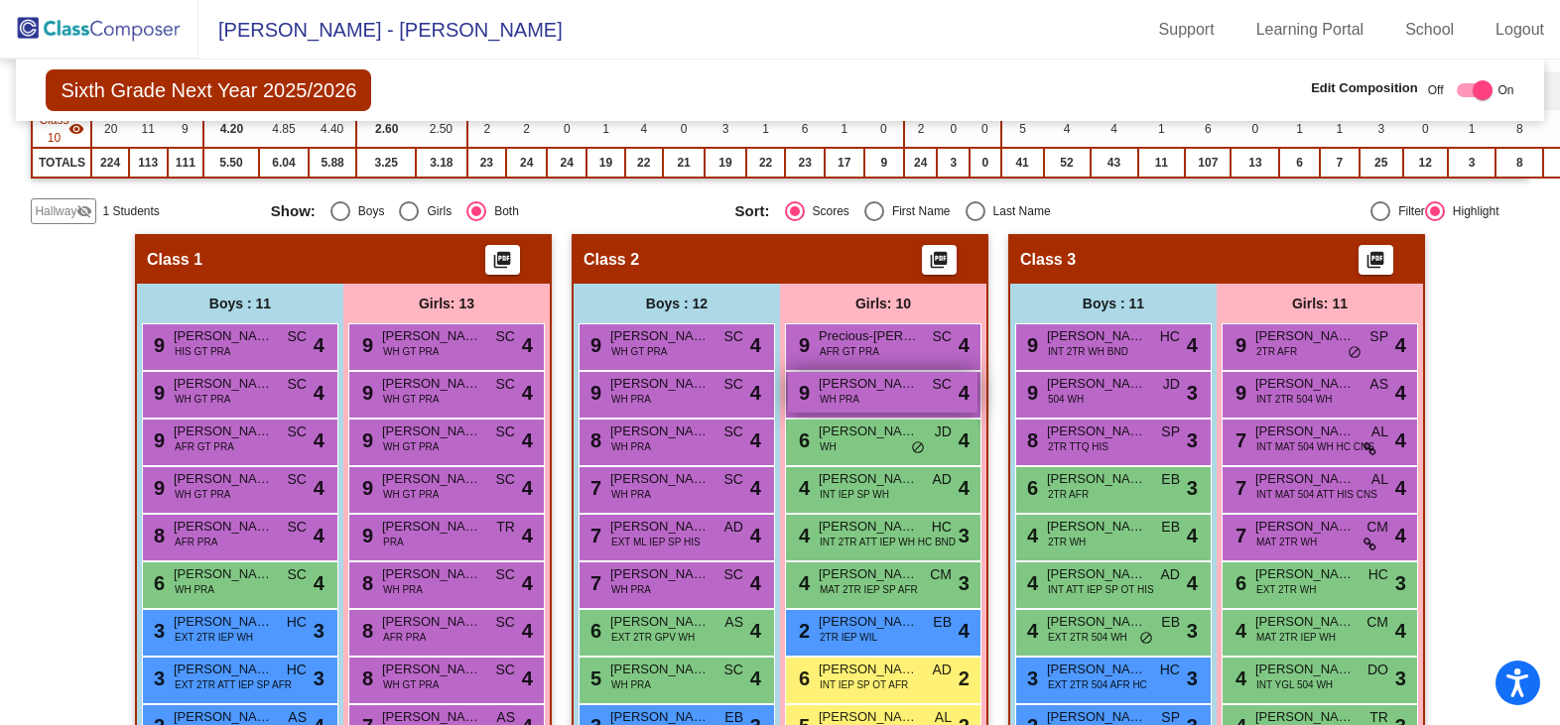
click at [911, 394] on div "9 Evelyn Donaldson WH PRA SC lock do_not_disturb_alt 4" at bounding box center [883, 392] width 190 height 41
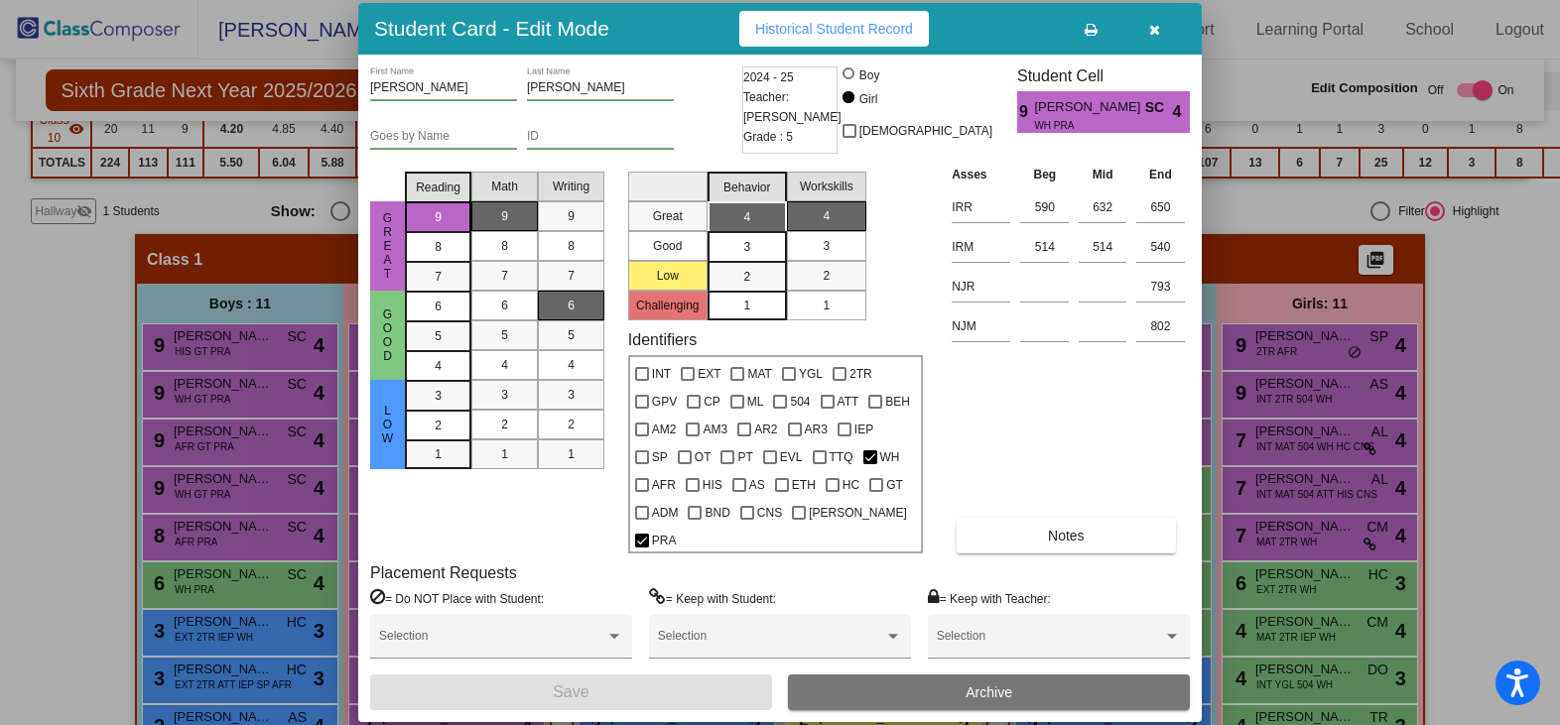
click at [1149, 37] on icon "button" at bounding box center [1154, 30] width 11 height 14
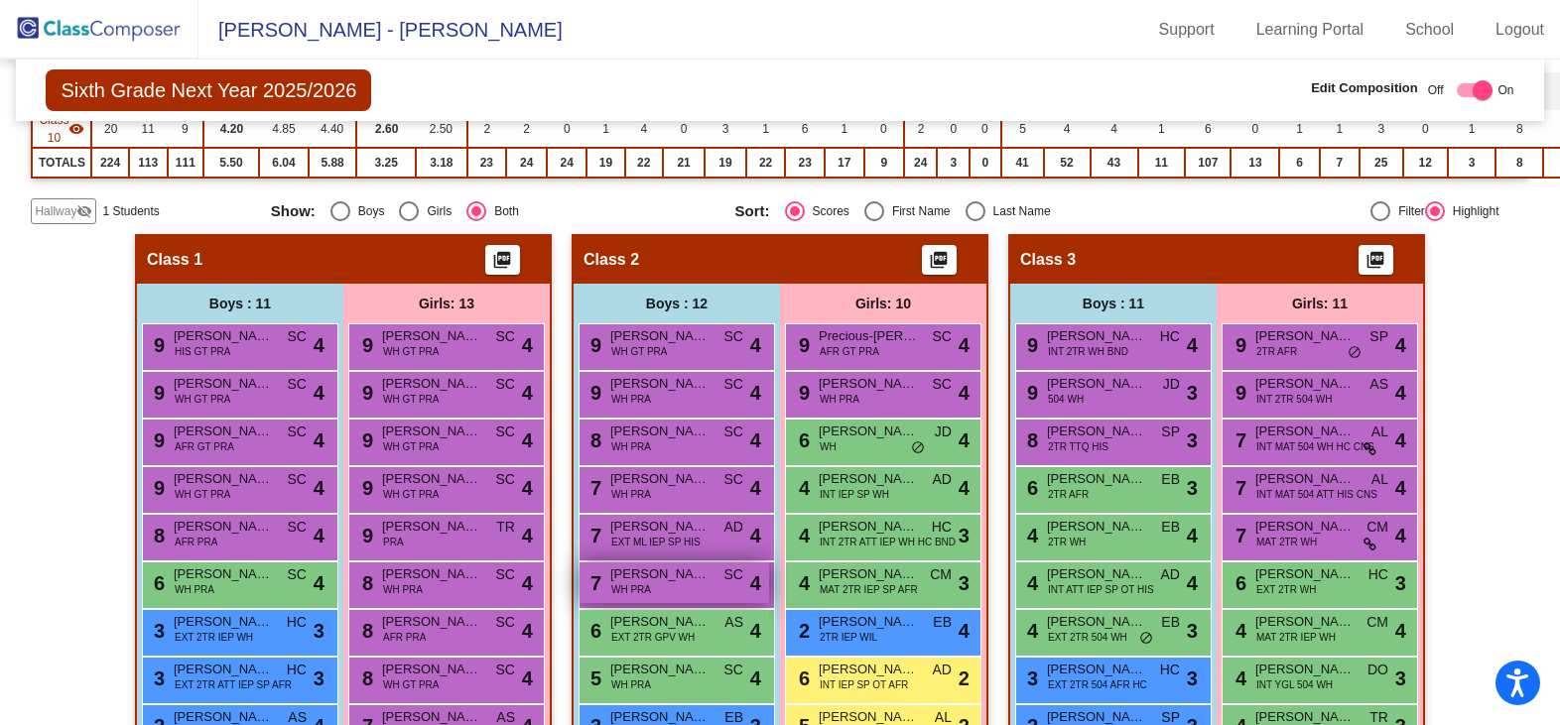
scroll to position [696, 0]
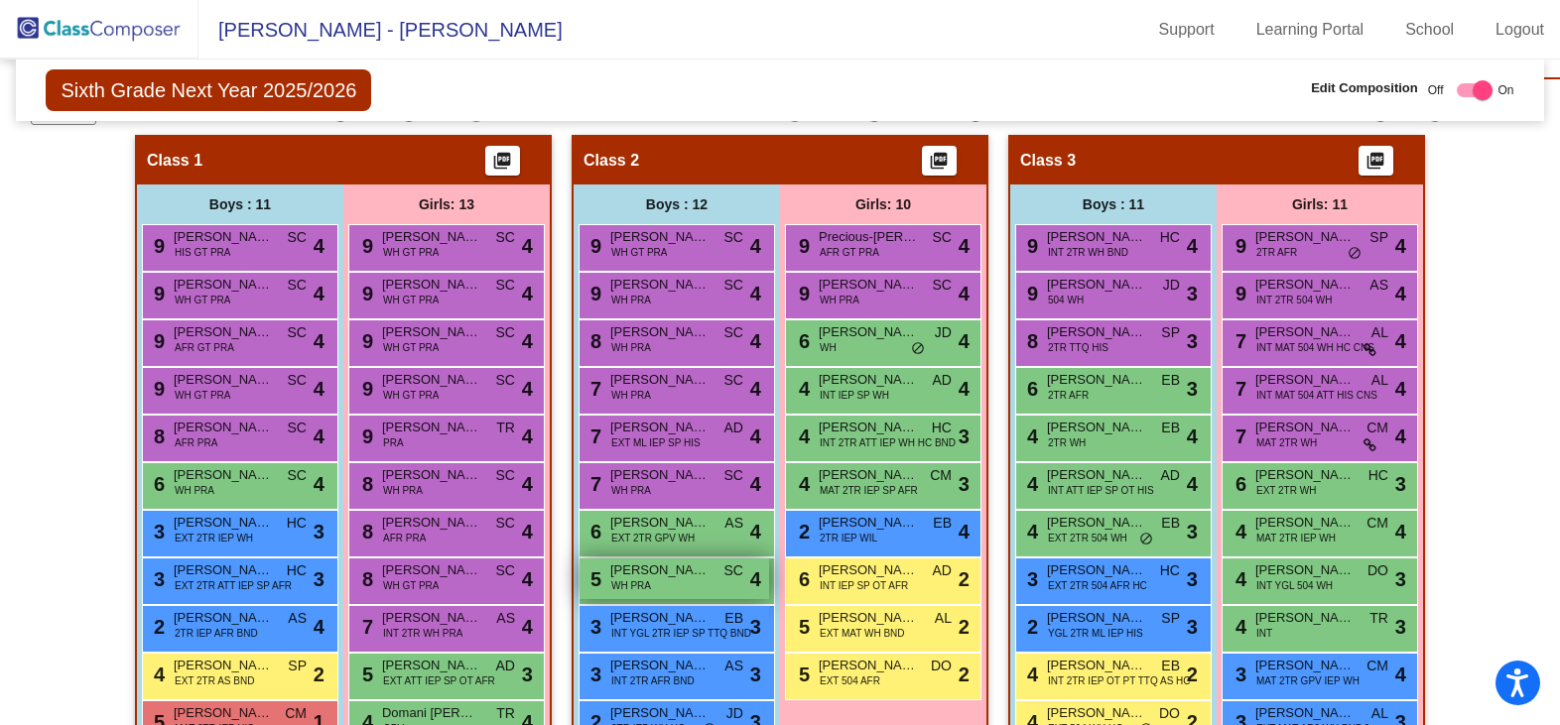
click at [632, 591] on span "WH PRA" at bounding box center [631, 586] width 40 height 15
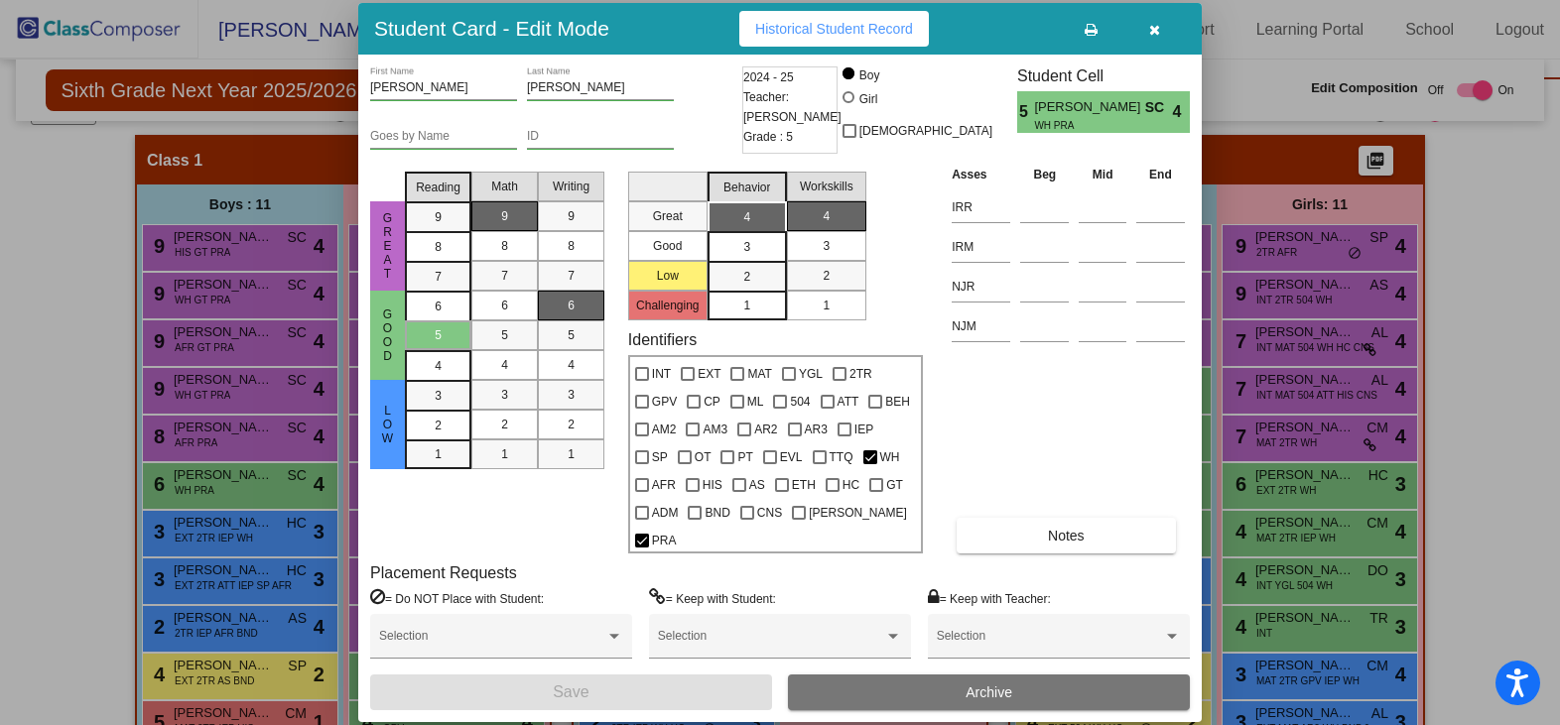
click at [1155, 37] on icon "button" at bounding box center [1154, 30] width 11 height 14
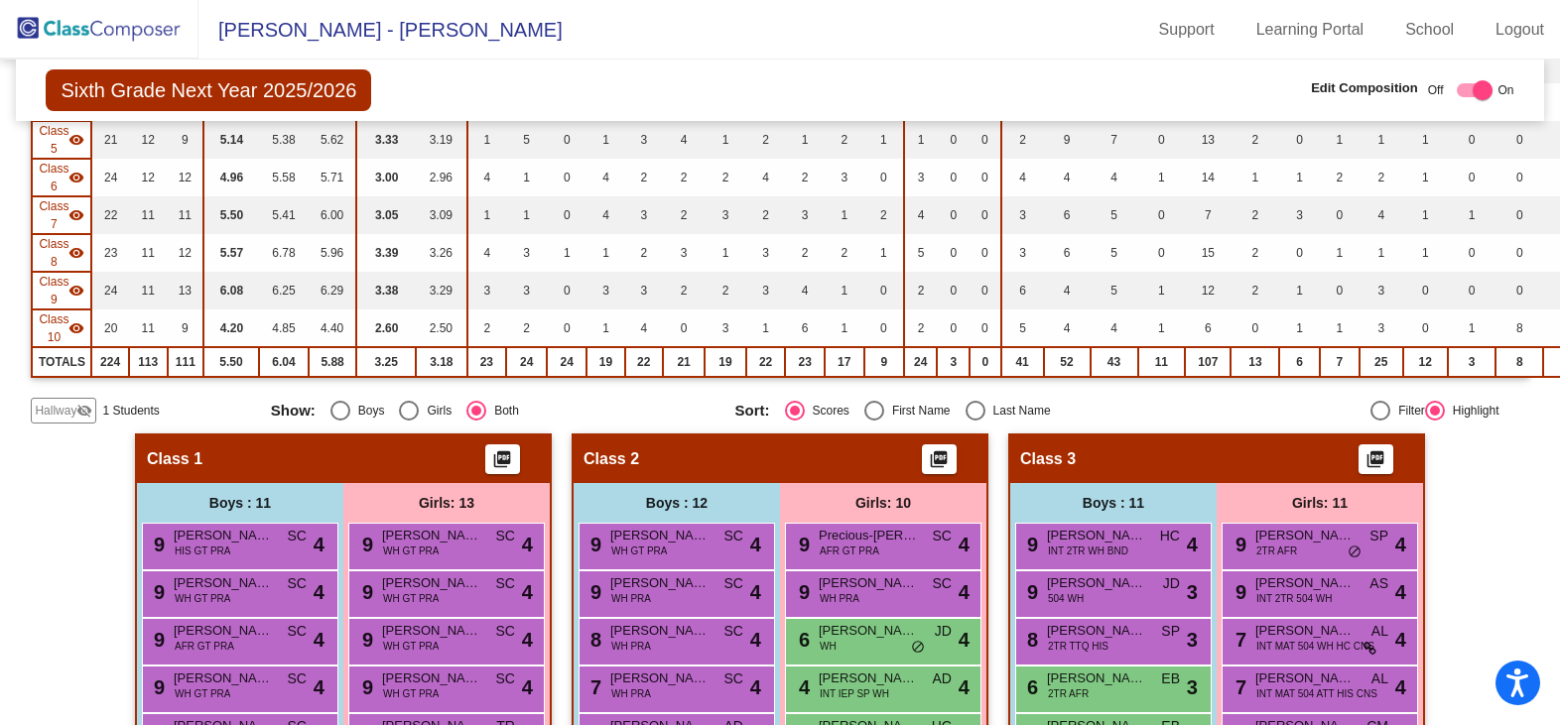
scroll to position [0, 0]
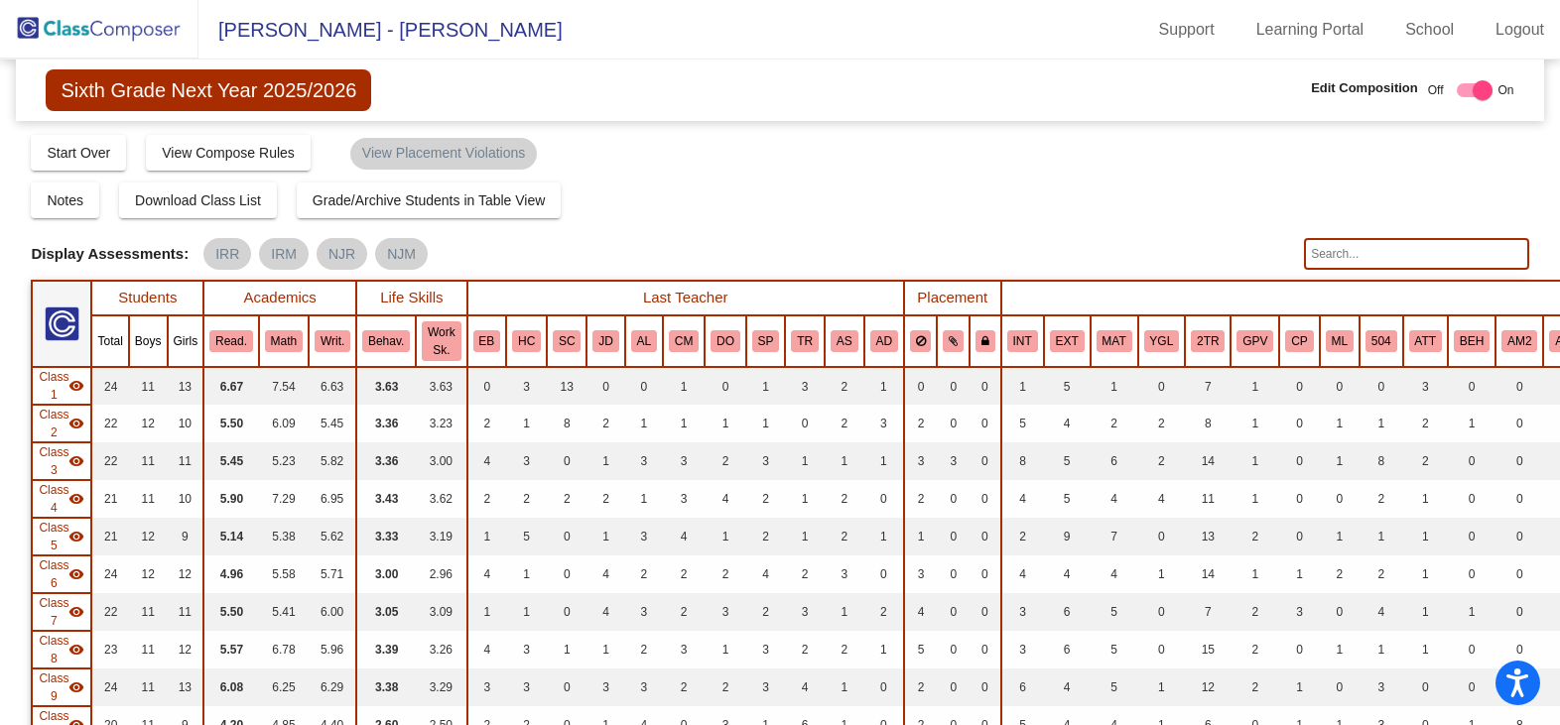
click at [72, 382] on mat-icon "visibility" at bounding box center [76, 386] width 16 height 16
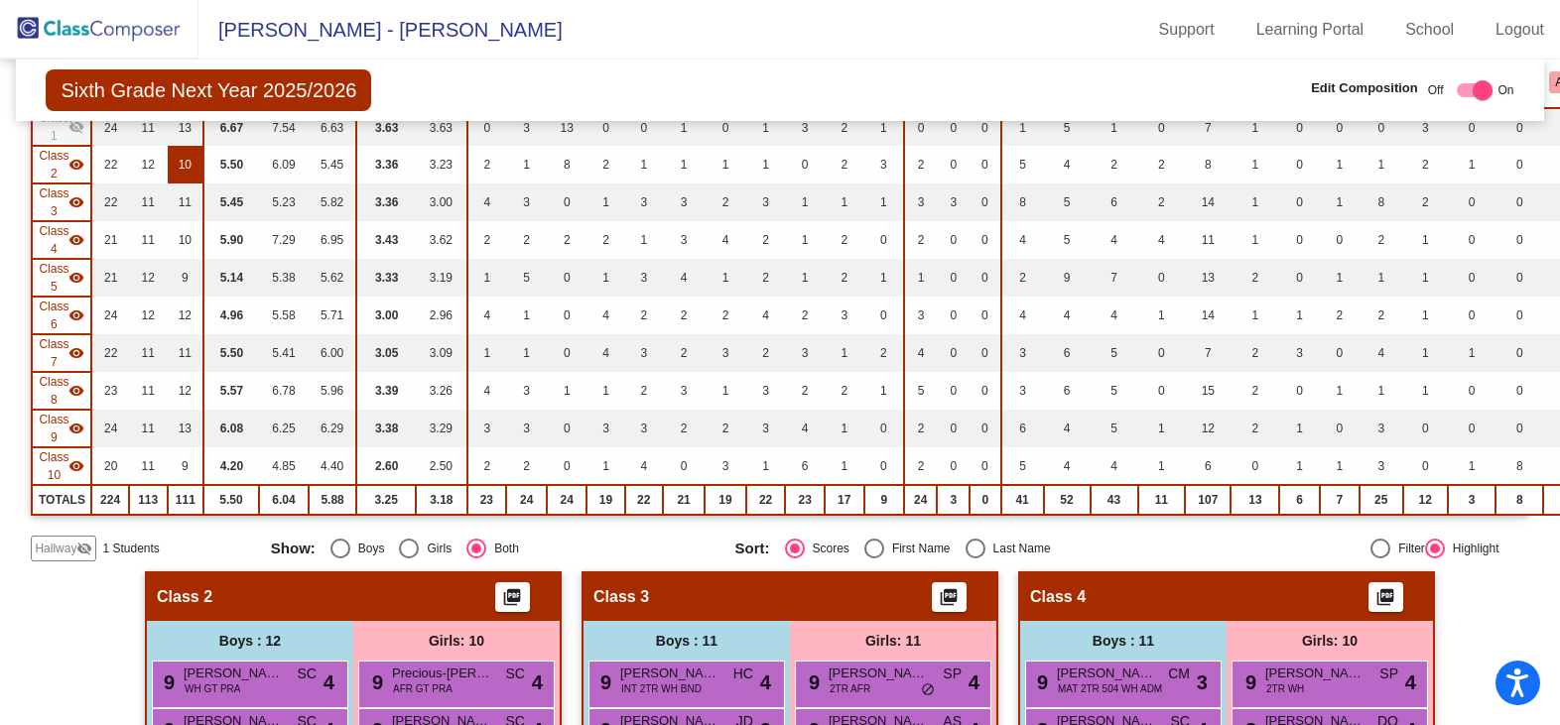
scroll to position [496, 0]
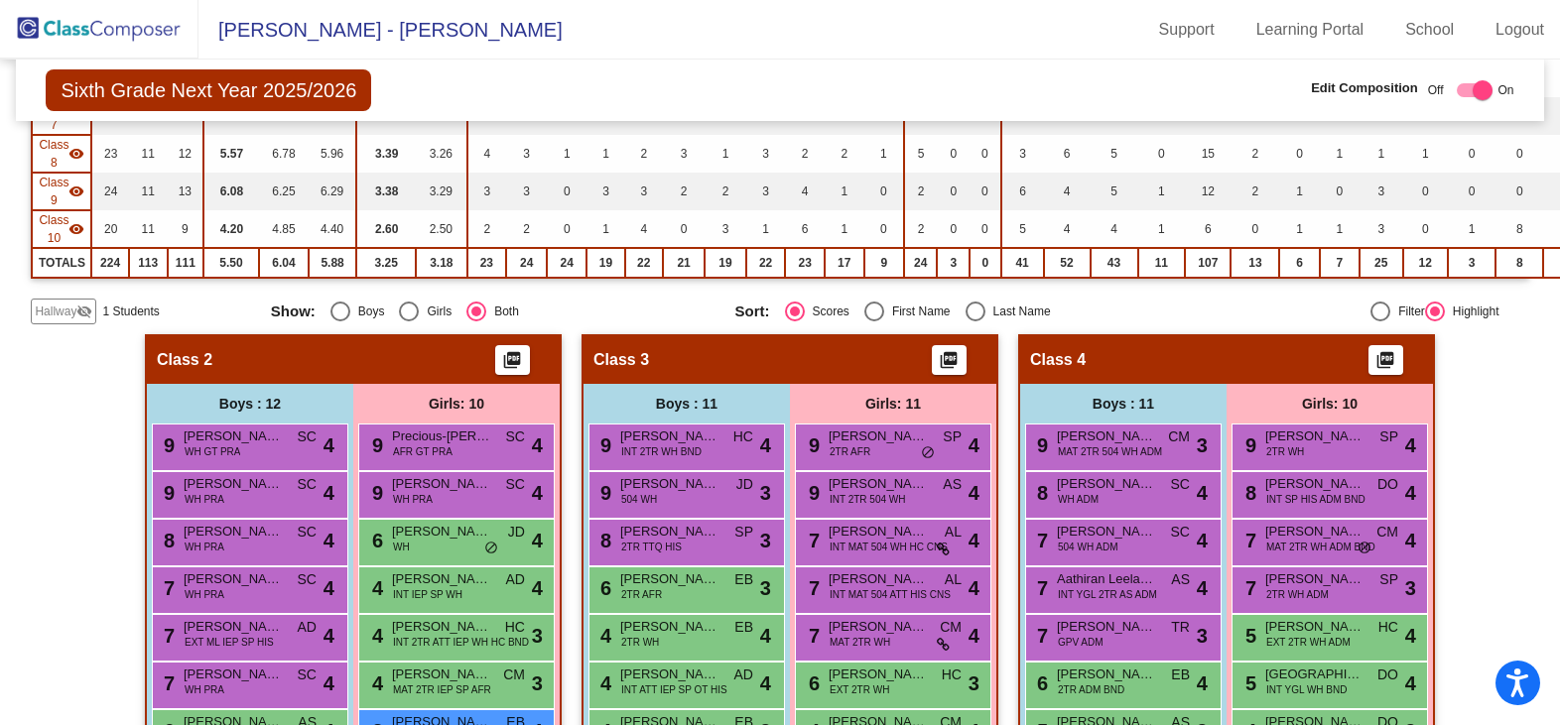
click at [55, 313] on span "Hallway" at bounding box center [56, 312] width 42 height 18
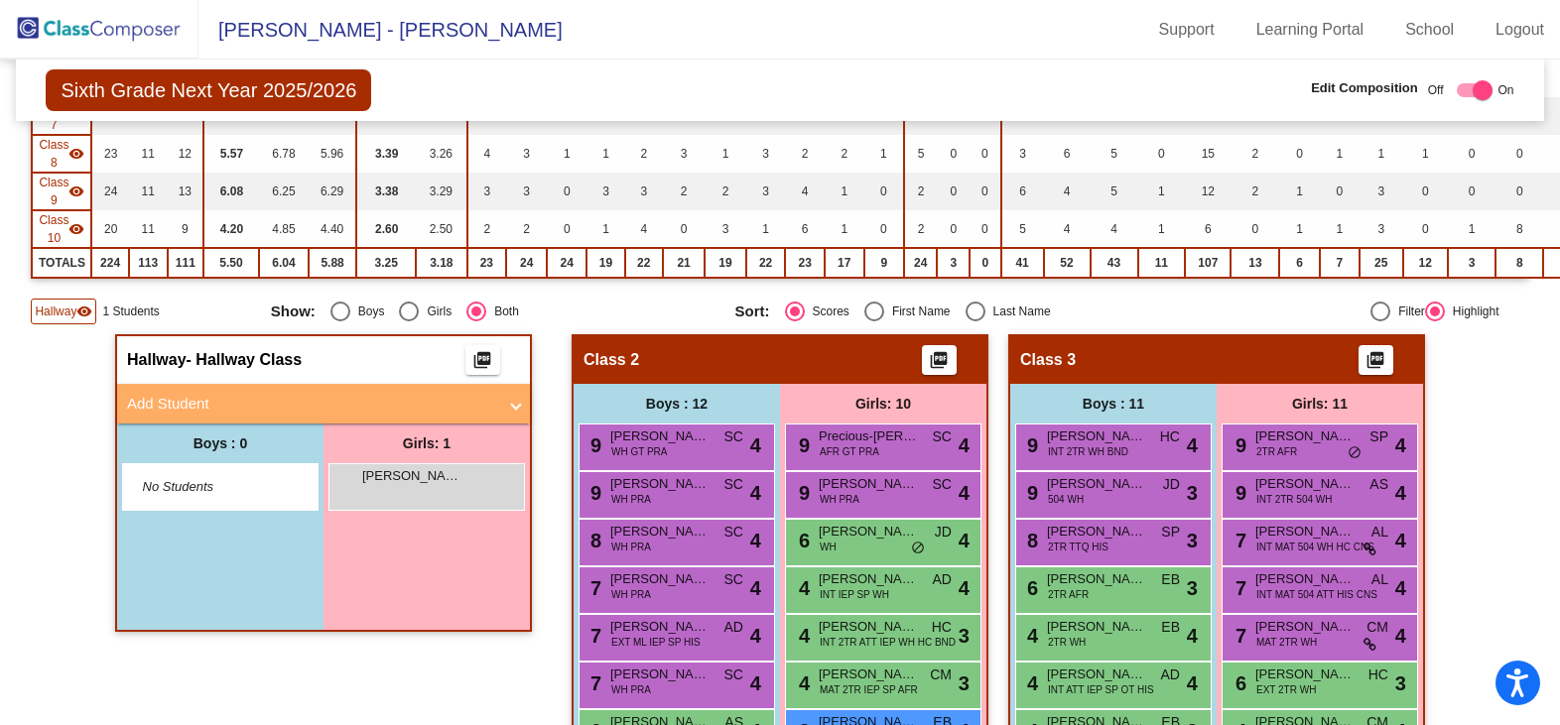
drag, startPoint x: 393, startPoint y: 478, endPoint x: 332, endPoint y: 557, distance: 99.1
click at [332, 557] on div "Girls: 1 scarlett wilson lock do_not_disturb_alt" at bounding box center [427, 527] width 206 height 206
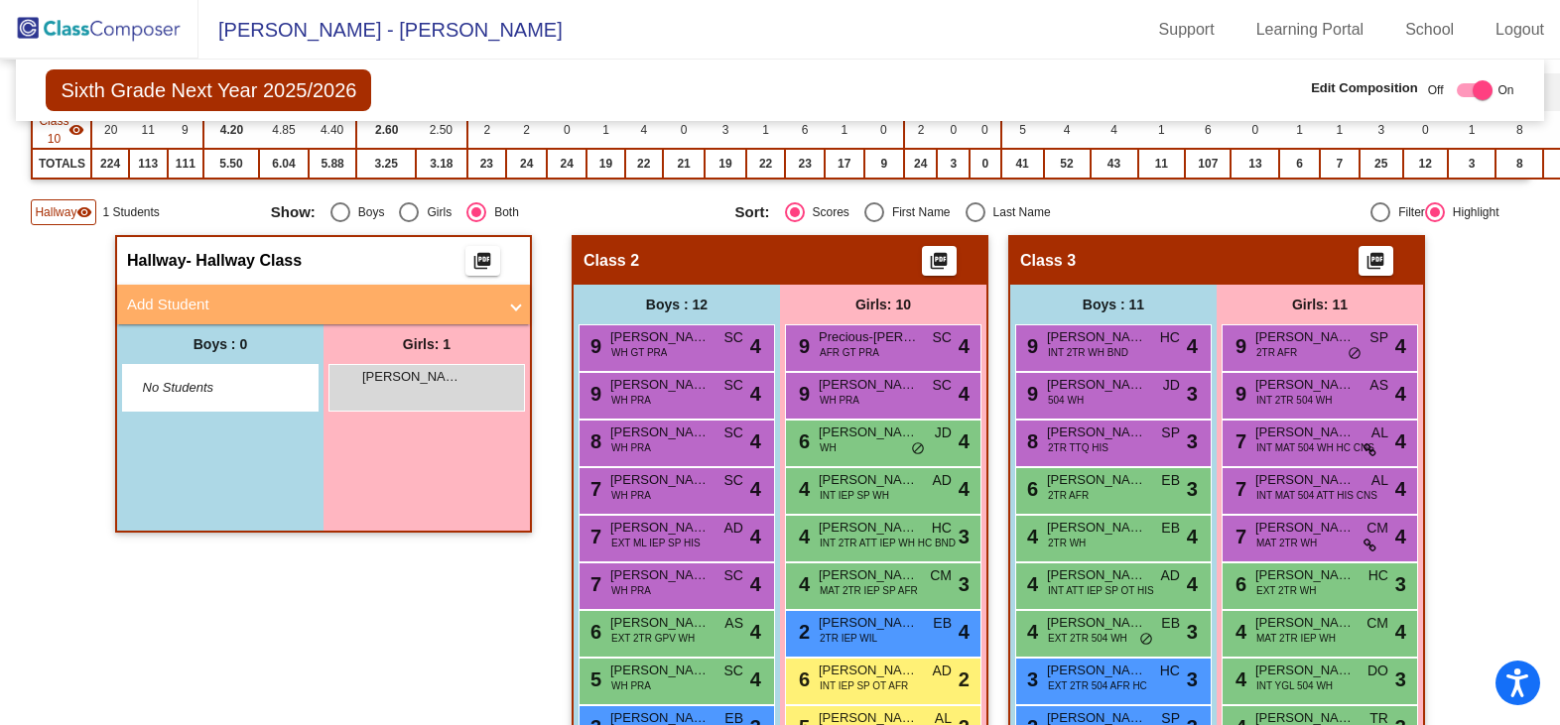
click at [79, 211] on mat-icon "visibility" at bounding box center [84, 212] width 16 height 16
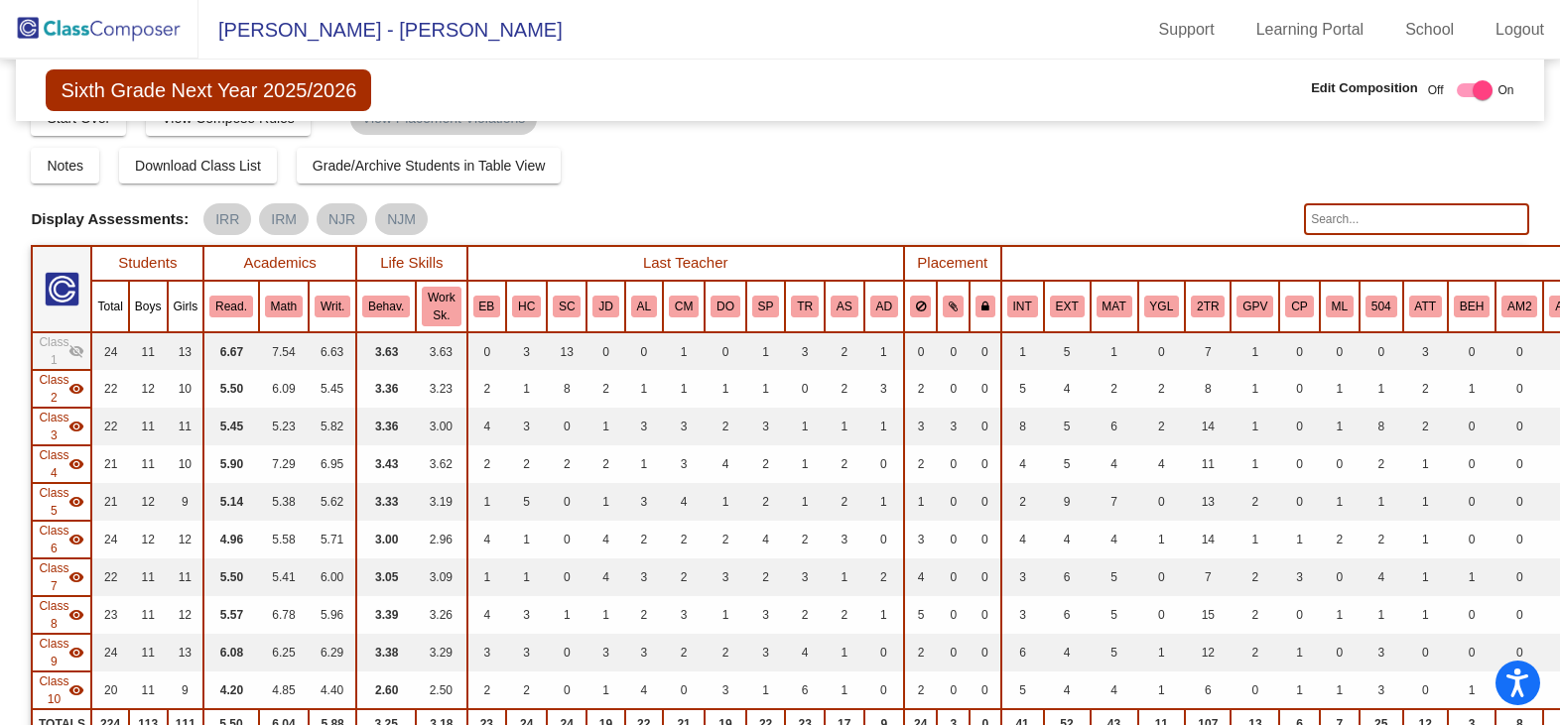
scroll to position [0, 0]
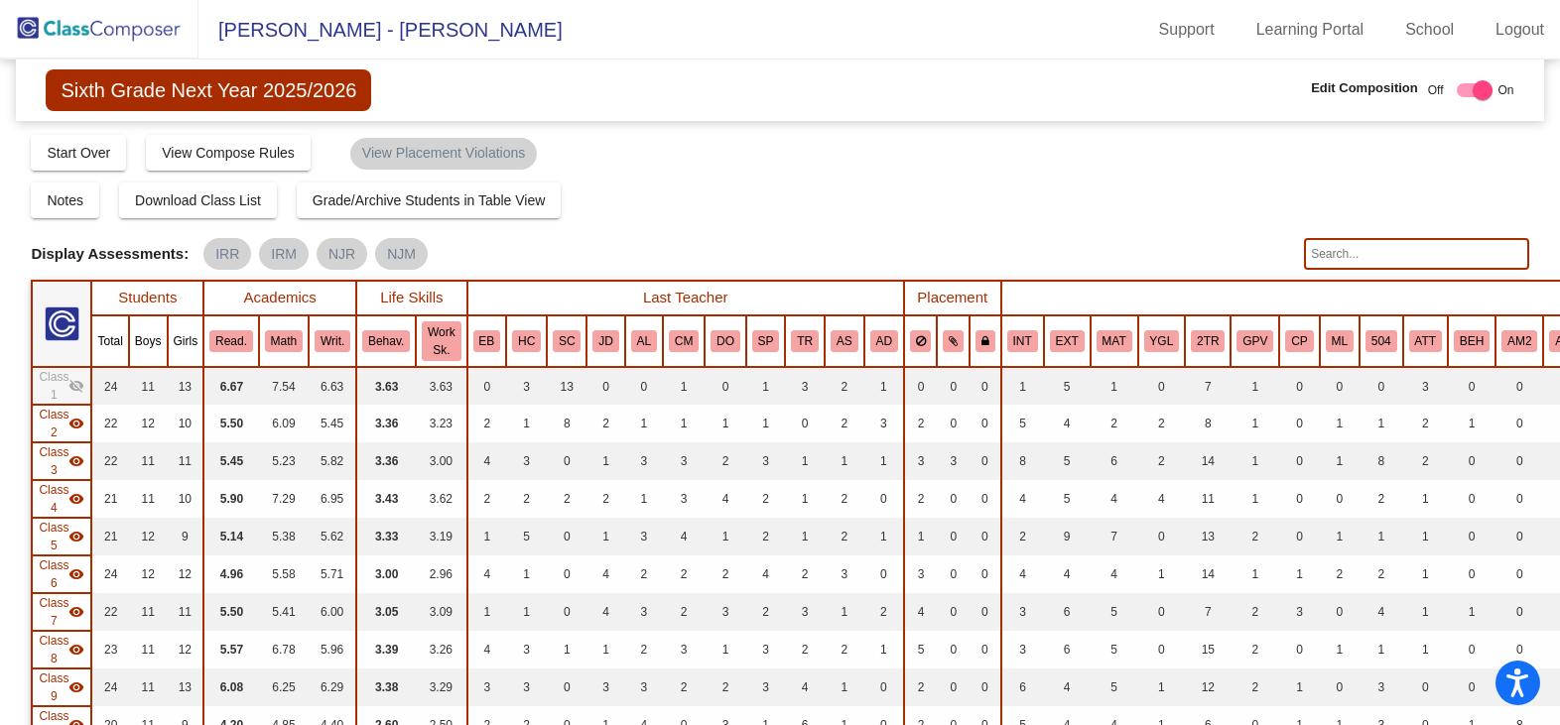
click at [75, 385] on mat-icon "visibility_off" at bounding box center [76, 386] width 16 height 16
click at [72, 425] on mat-icon "visibility" at bounding box center [76, 424] width 16 height 16
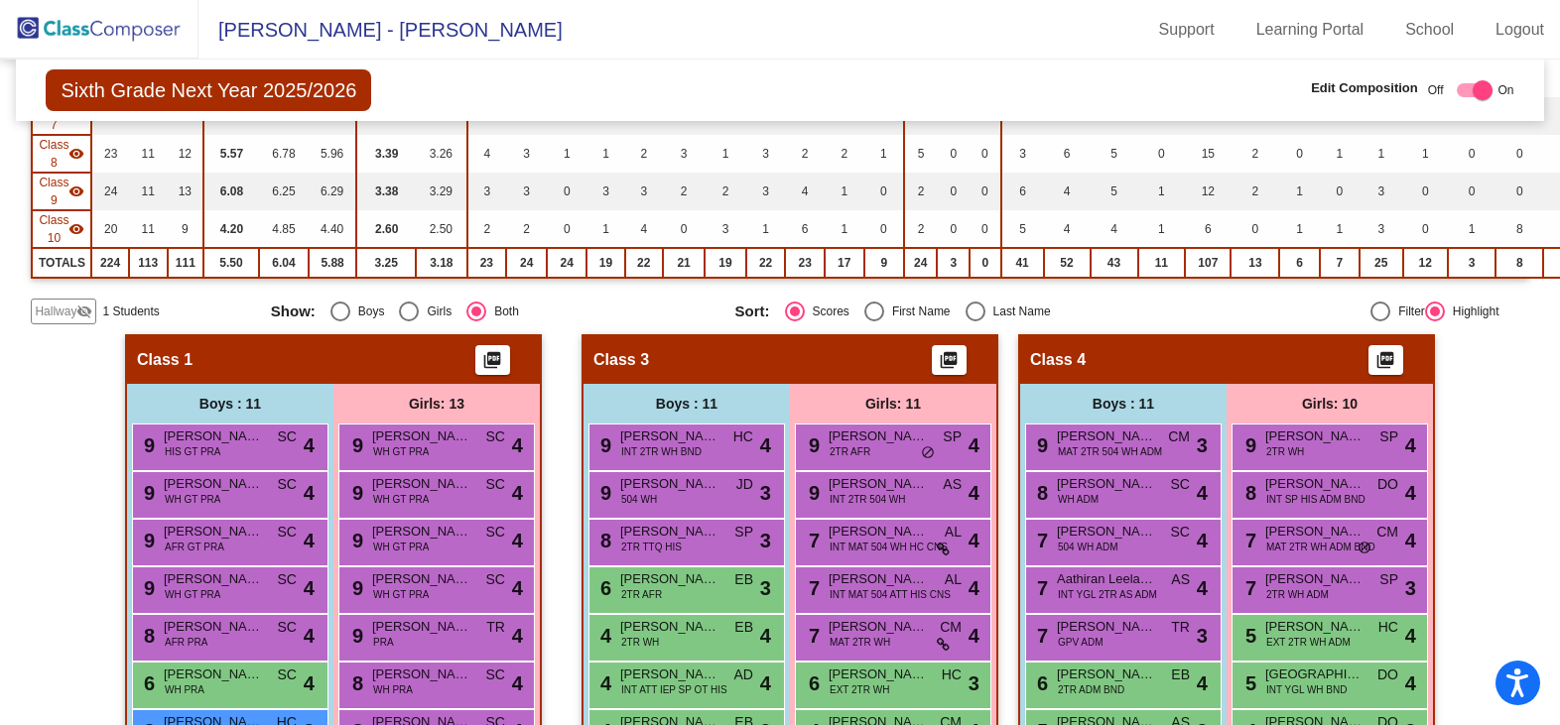
click at [69, 305] on span "Hallway" at bounding box center [56, 312] width 42 height 18
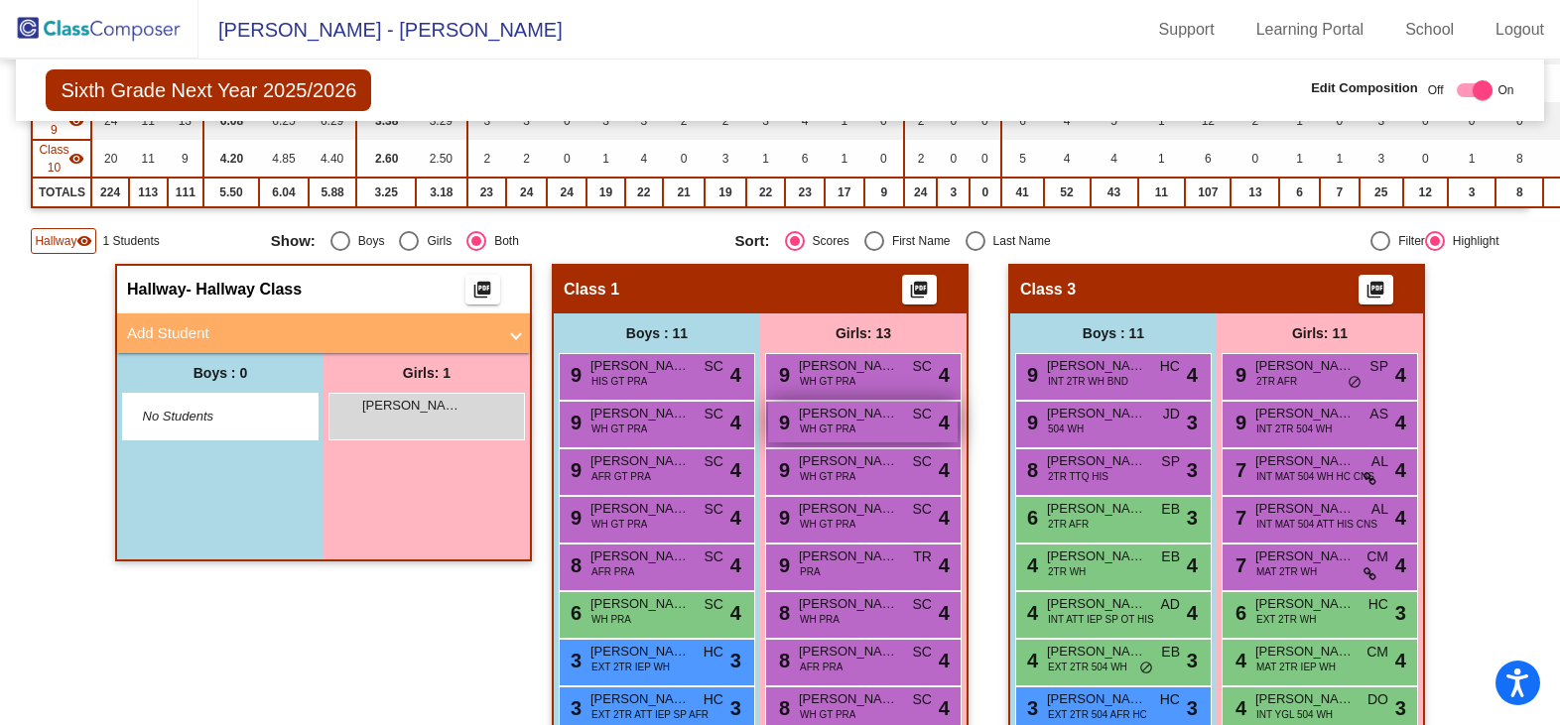
scroll to position [595, 0]
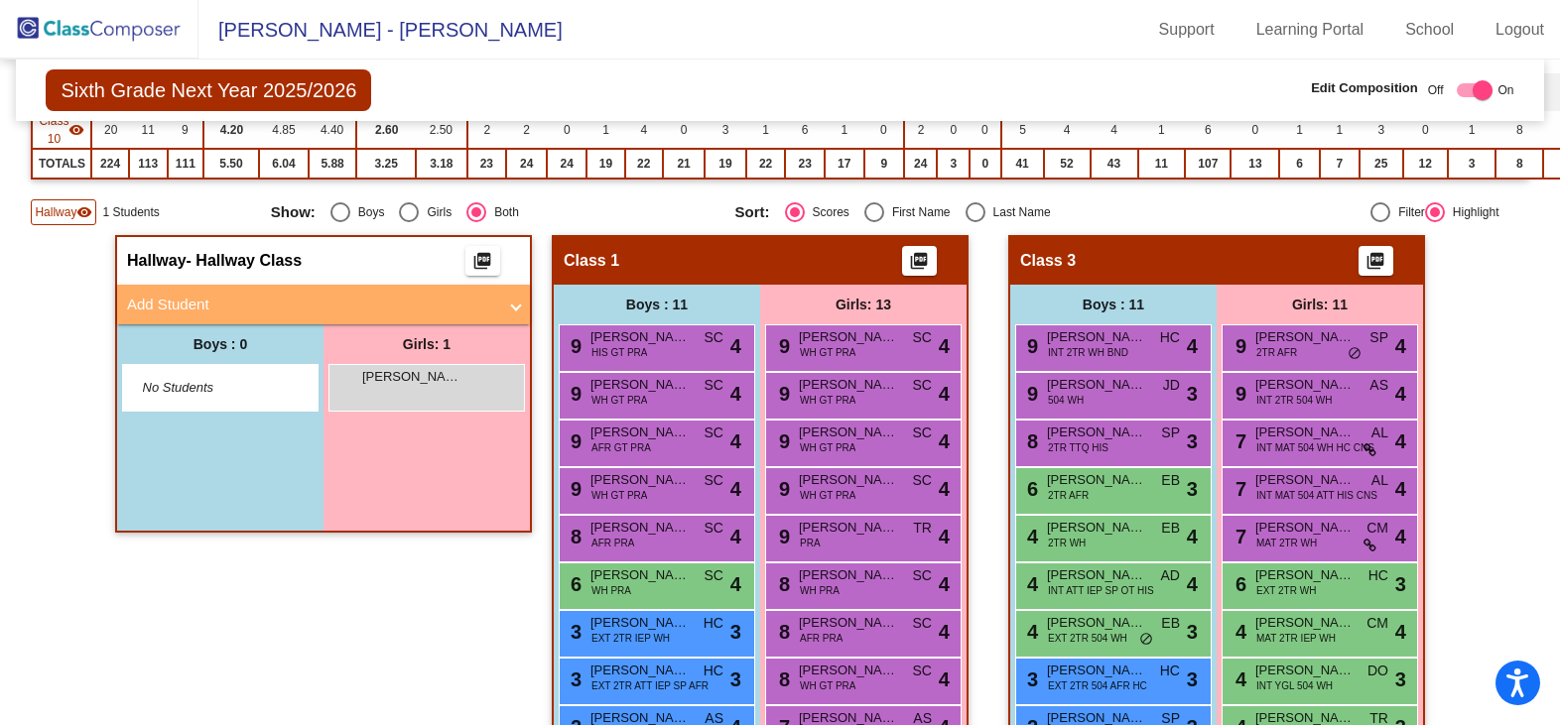
click at [60, 217] on span "Hallway" at bounding box center [56, 212] width 42 height 18
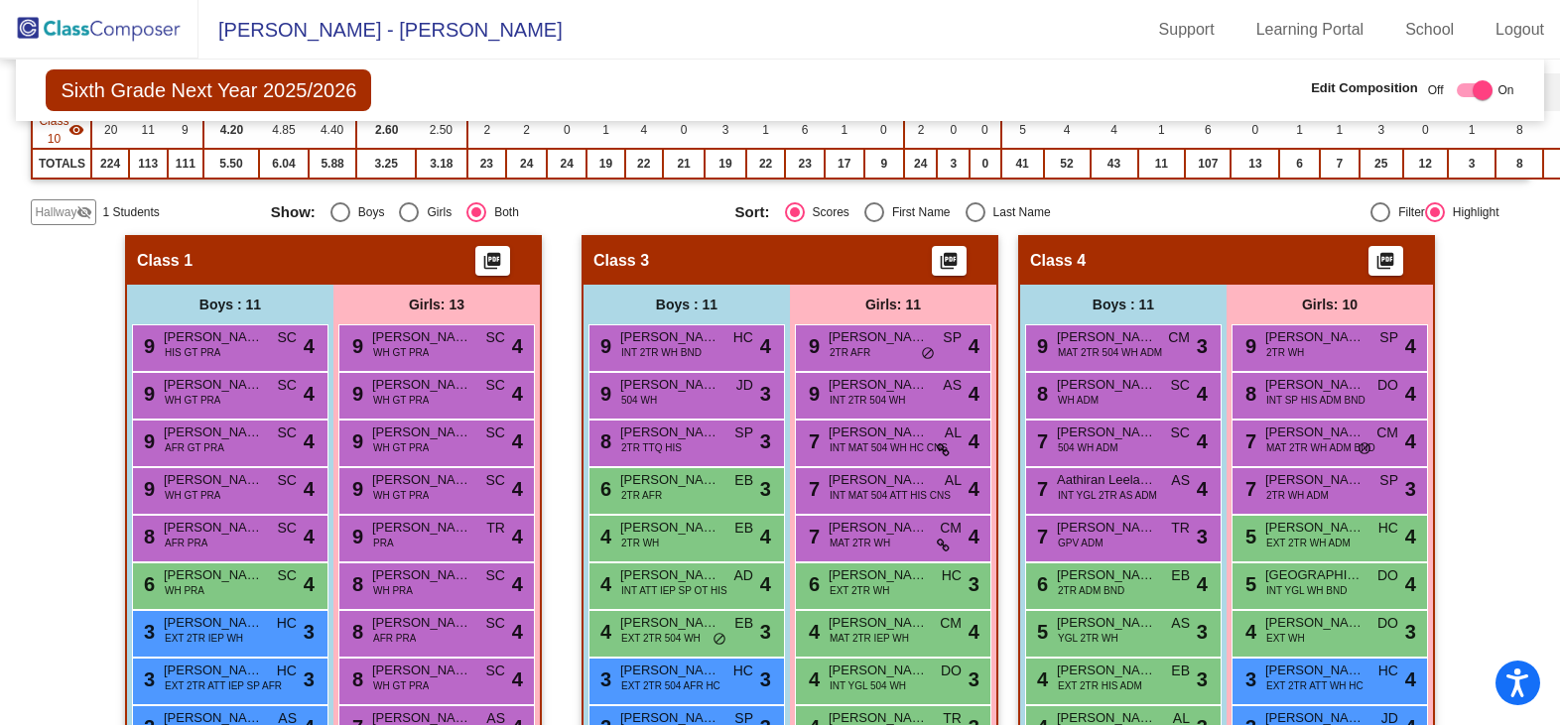
scroll to position [198, 0]
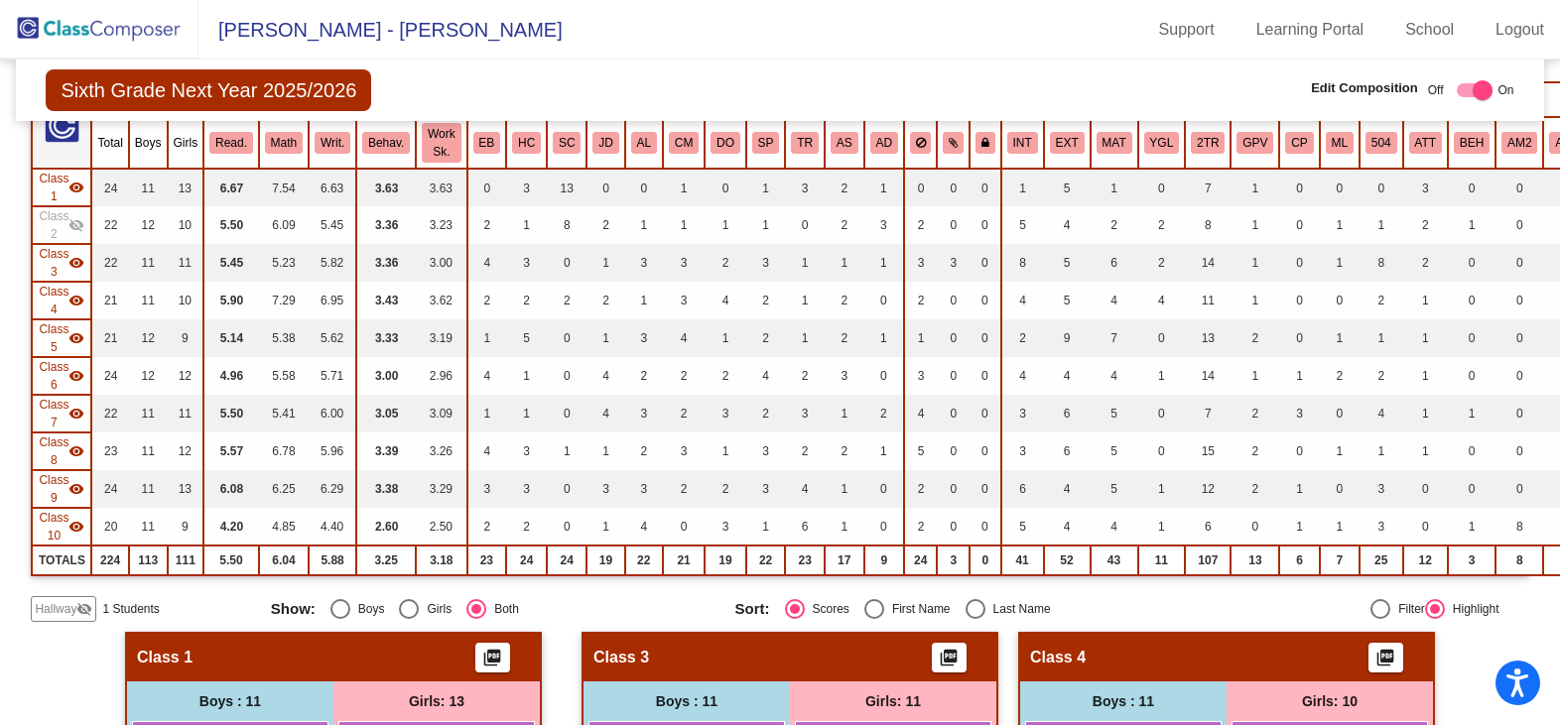
click at [68, 223] on mat-icon "visibility_off" at bounding box center [76, 225] width 16 height 16
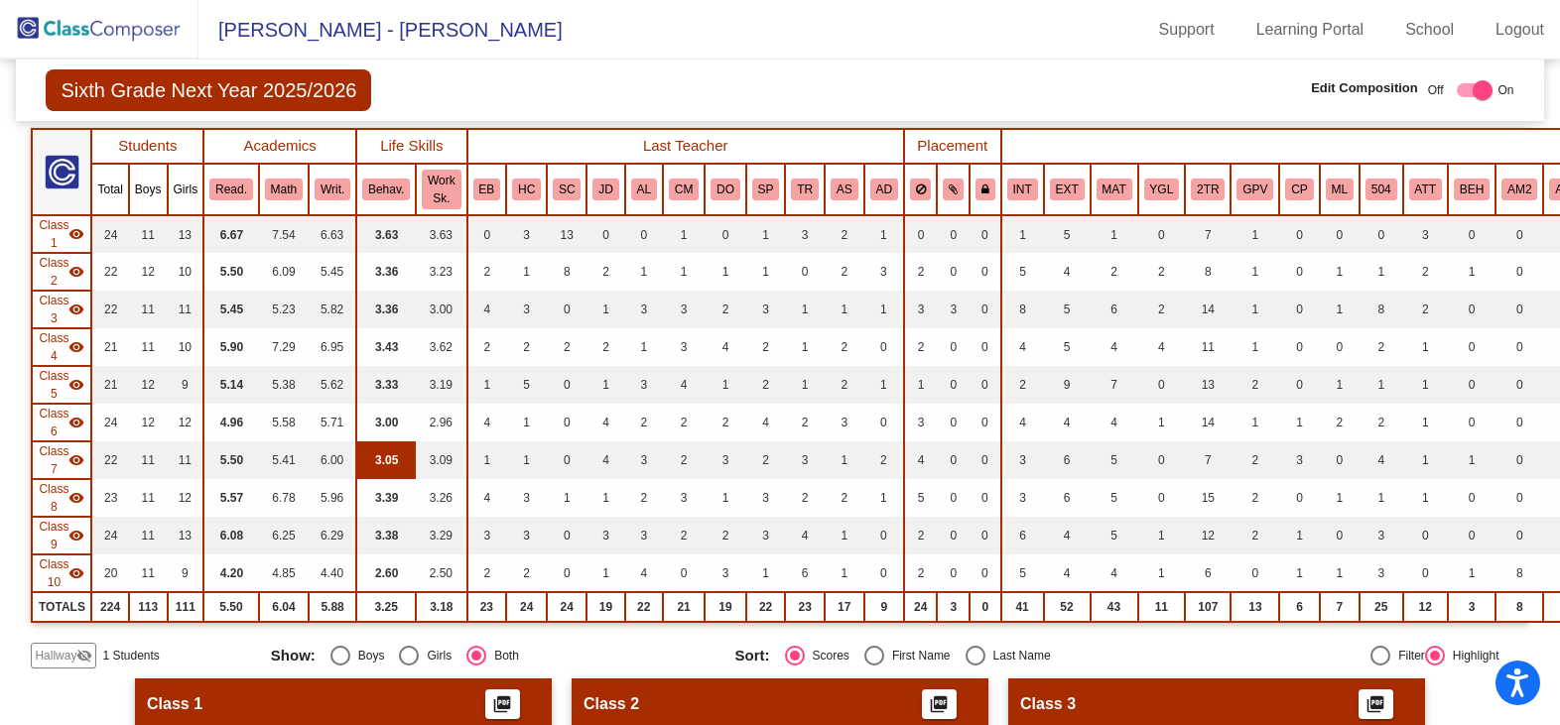
scroll to position [397, 0]
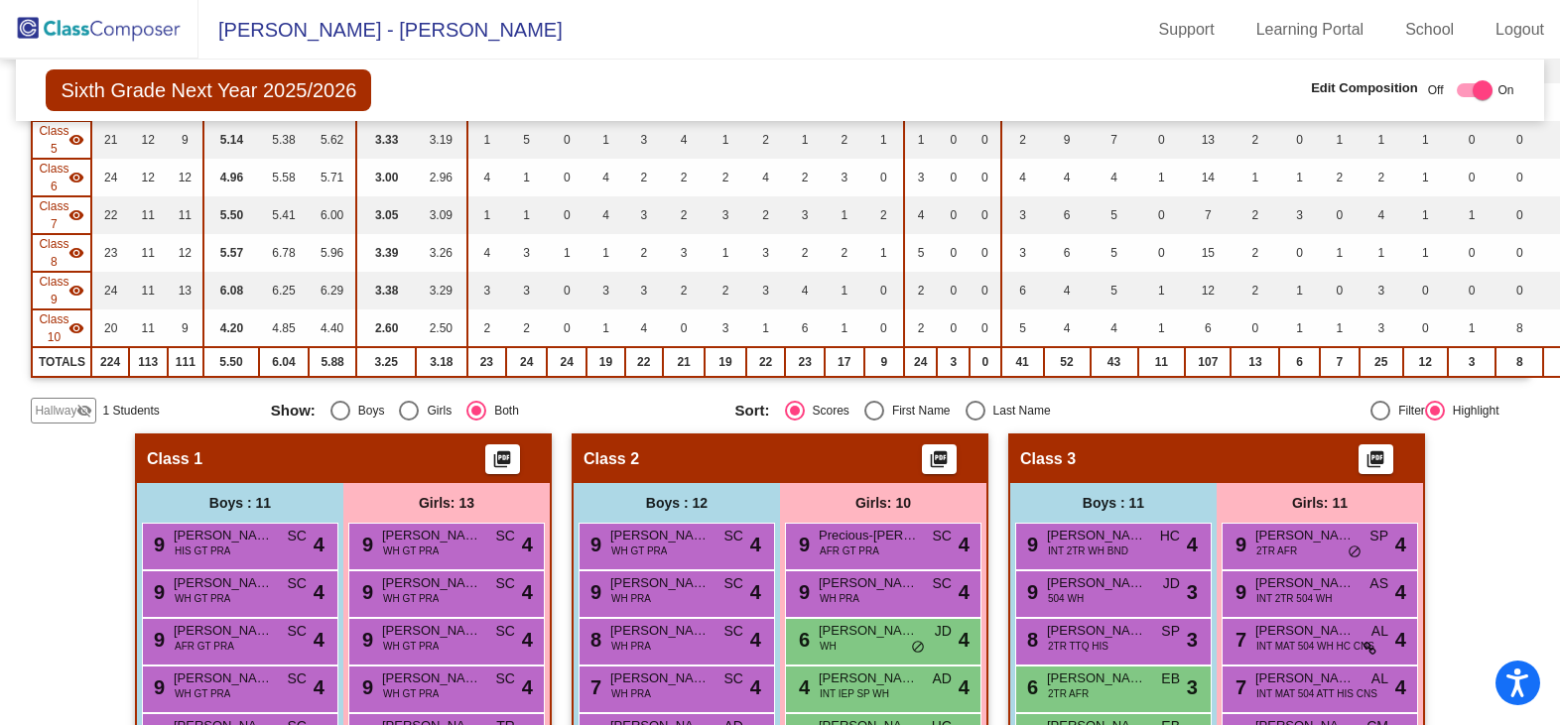
click at [61, 407] on span "Hallway" at bounding box center [56, 411] width 42 height 18
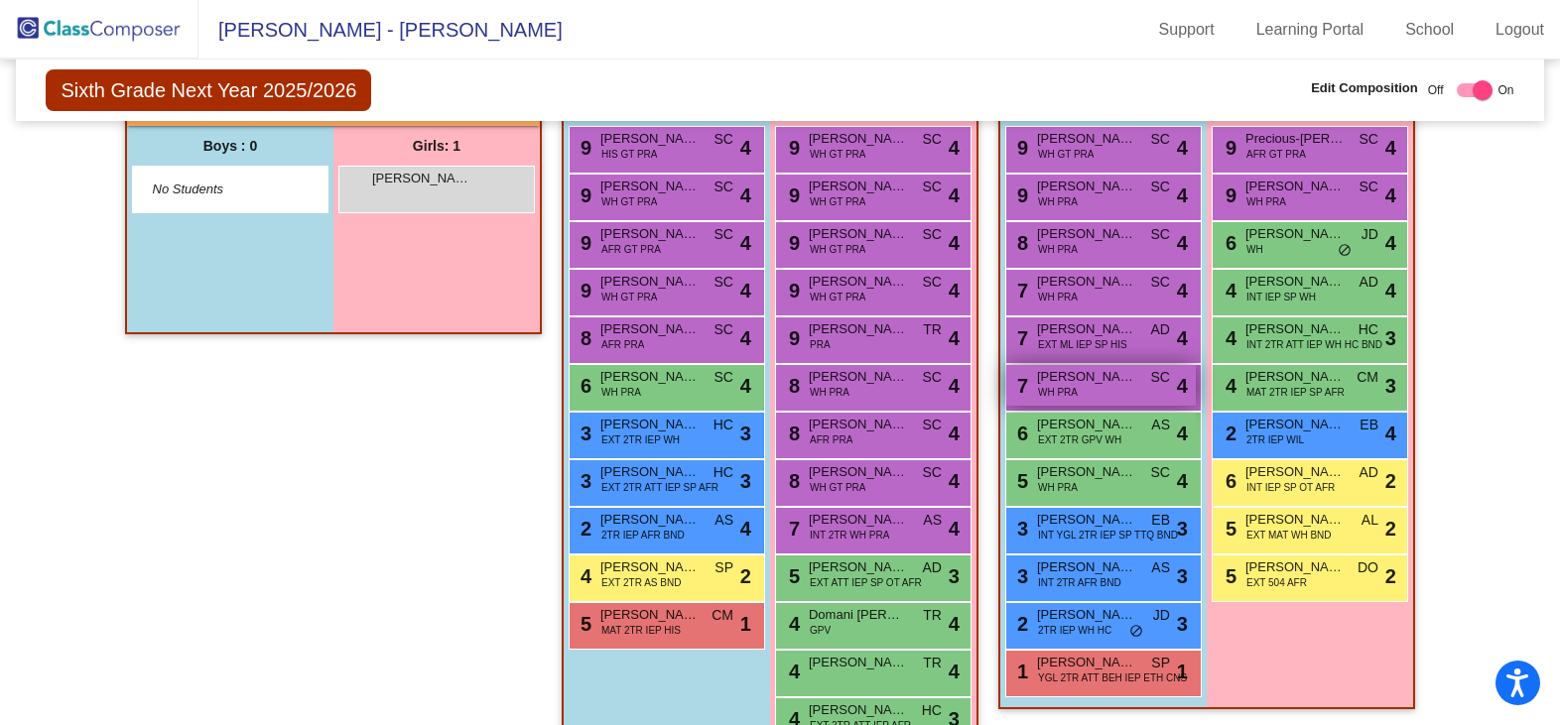
scroll to position [595, 0]
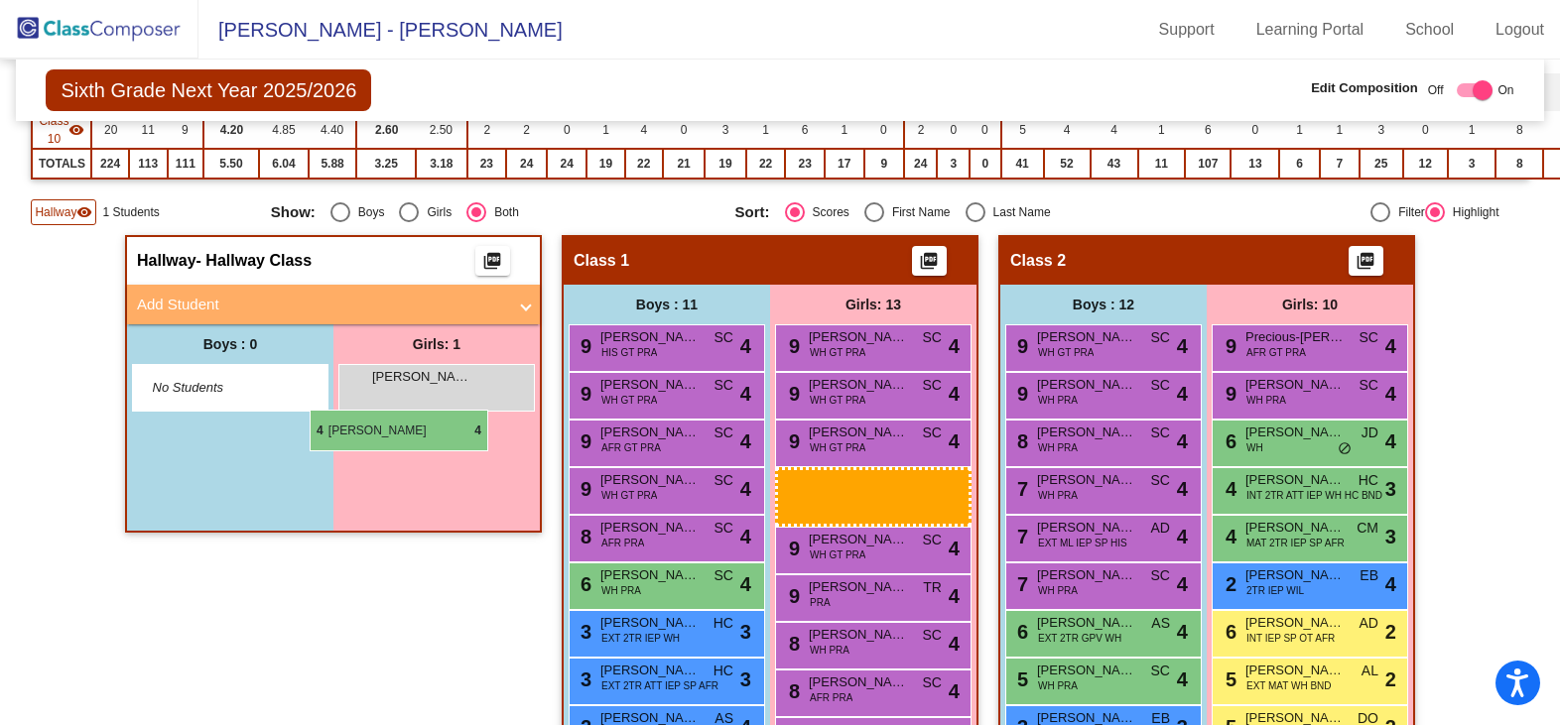
drag, startPoint x: 1318, startPoint y: 494, endPoint x: 310, endPoint y: 410, distance: 1011.9
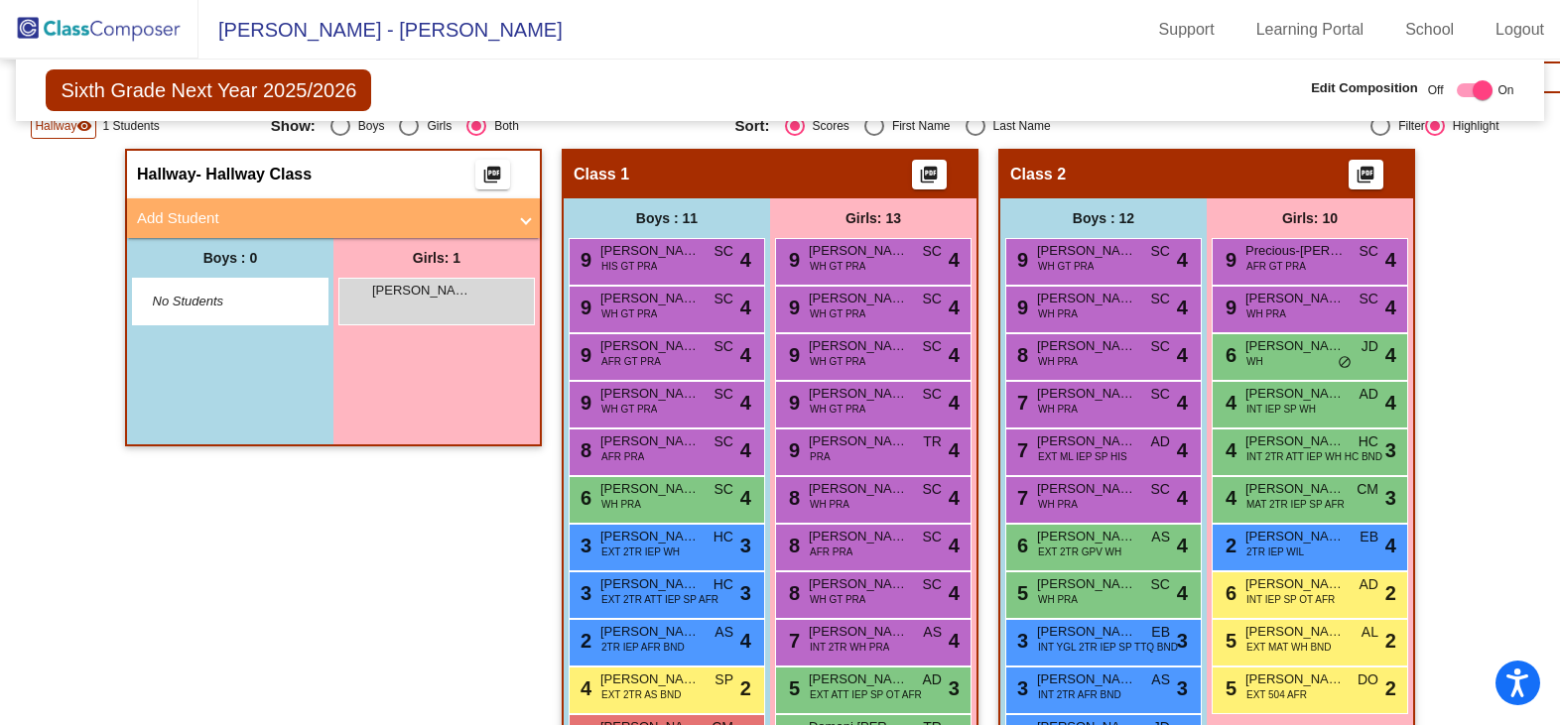
scroll to position [695, 0]
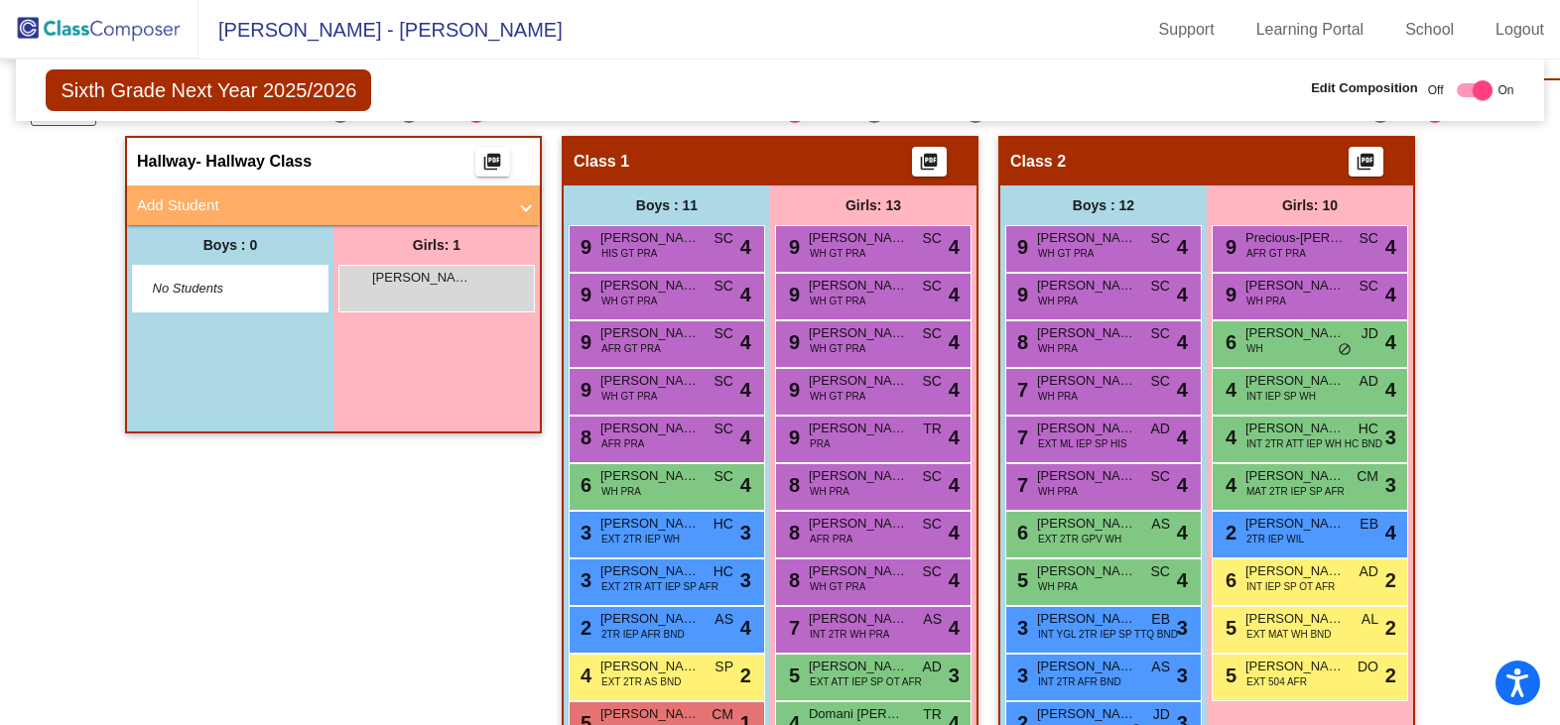
click at [526, 211] on mat-expansion-panel-header "Add Student" at bounding box center [333, 206] width 413 height 40
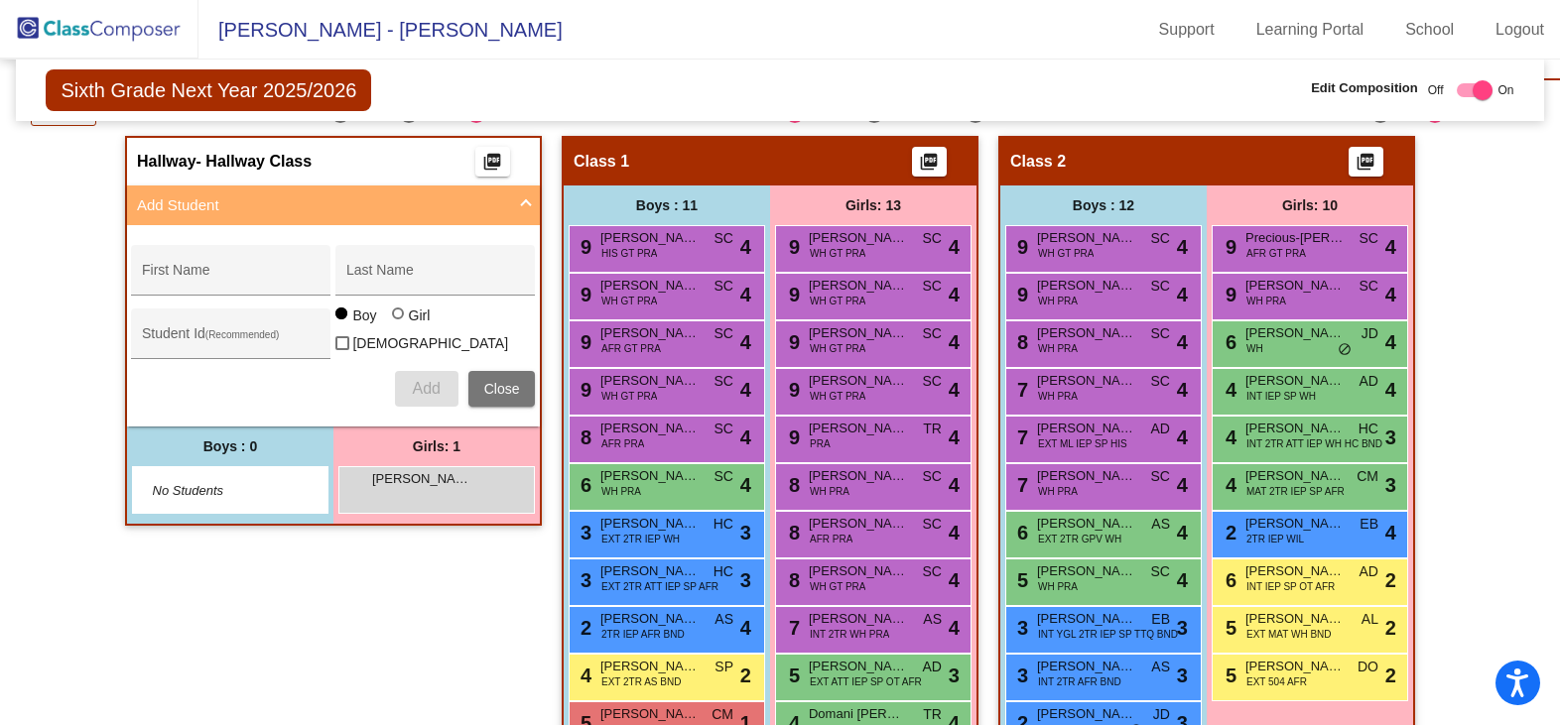
click at [526, 211] on mat-expansion-panel-header "Add Student" at bounding box center [333, 206] width 413 height 40
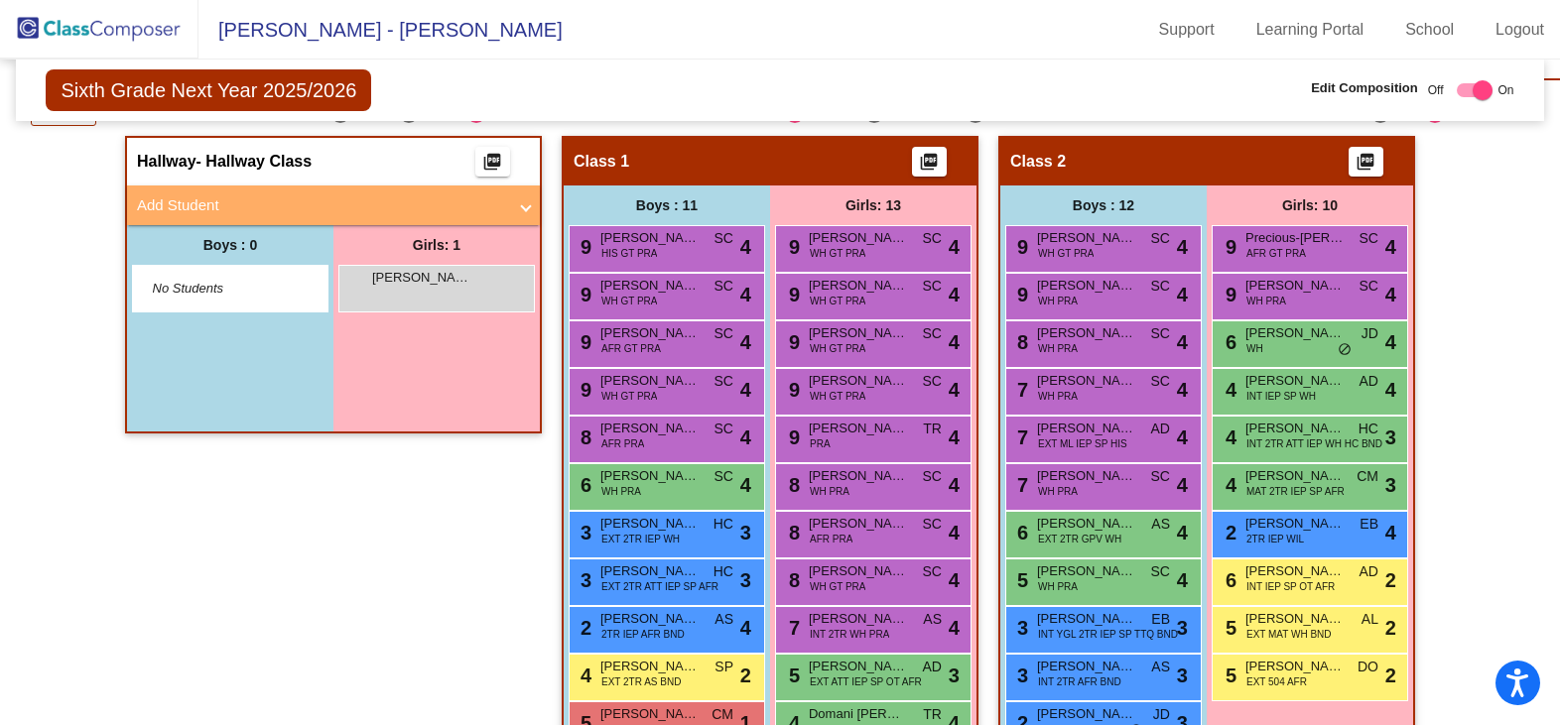
click at [367, 387] on div "Girls: 1 scarlett wilson lock do_not_disturb_alt" at bounding box center [436, 328] width 206 height 206
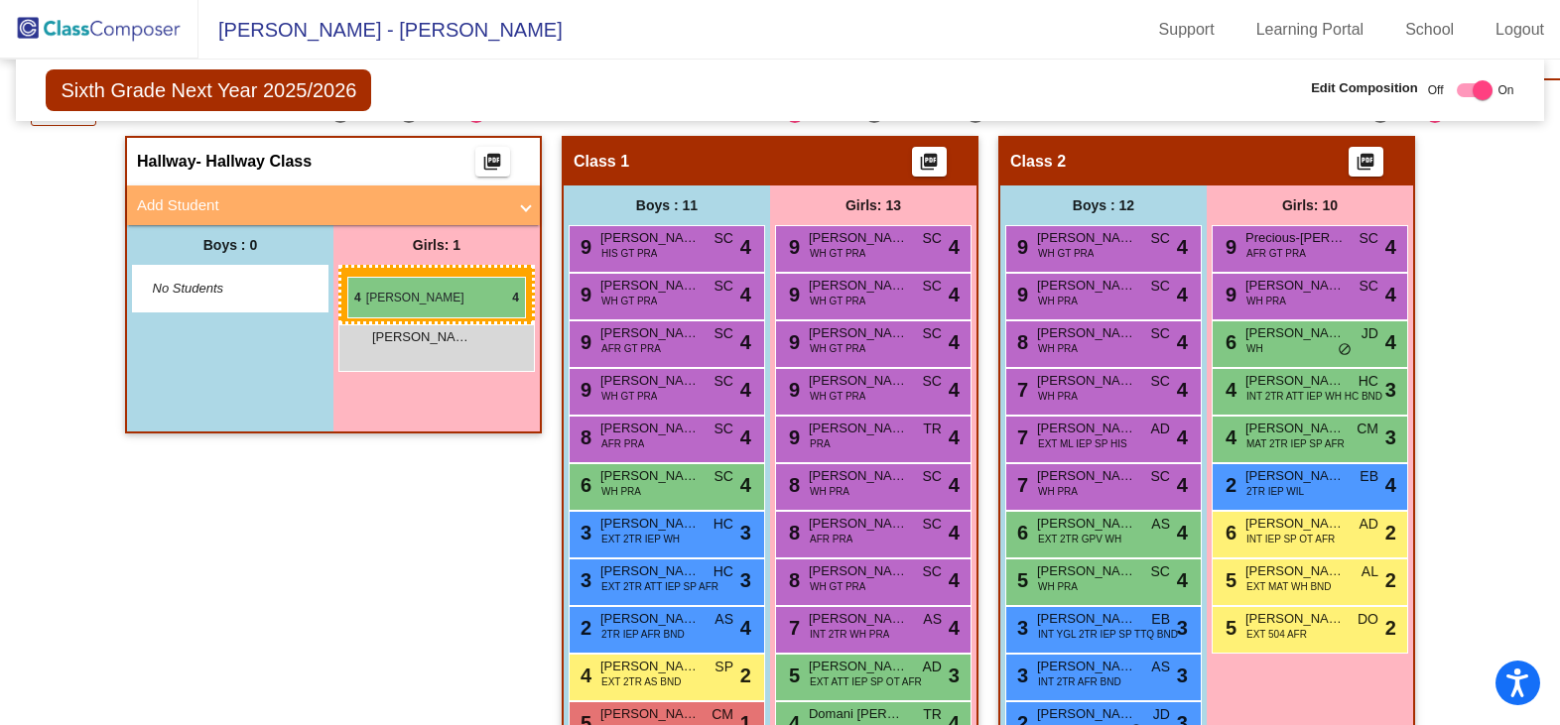
drag, startPoint x: 1266, startPoint y: 377, endPoint x: 347, endPoint y: 277, distance: 924.5
checkbox input "false"
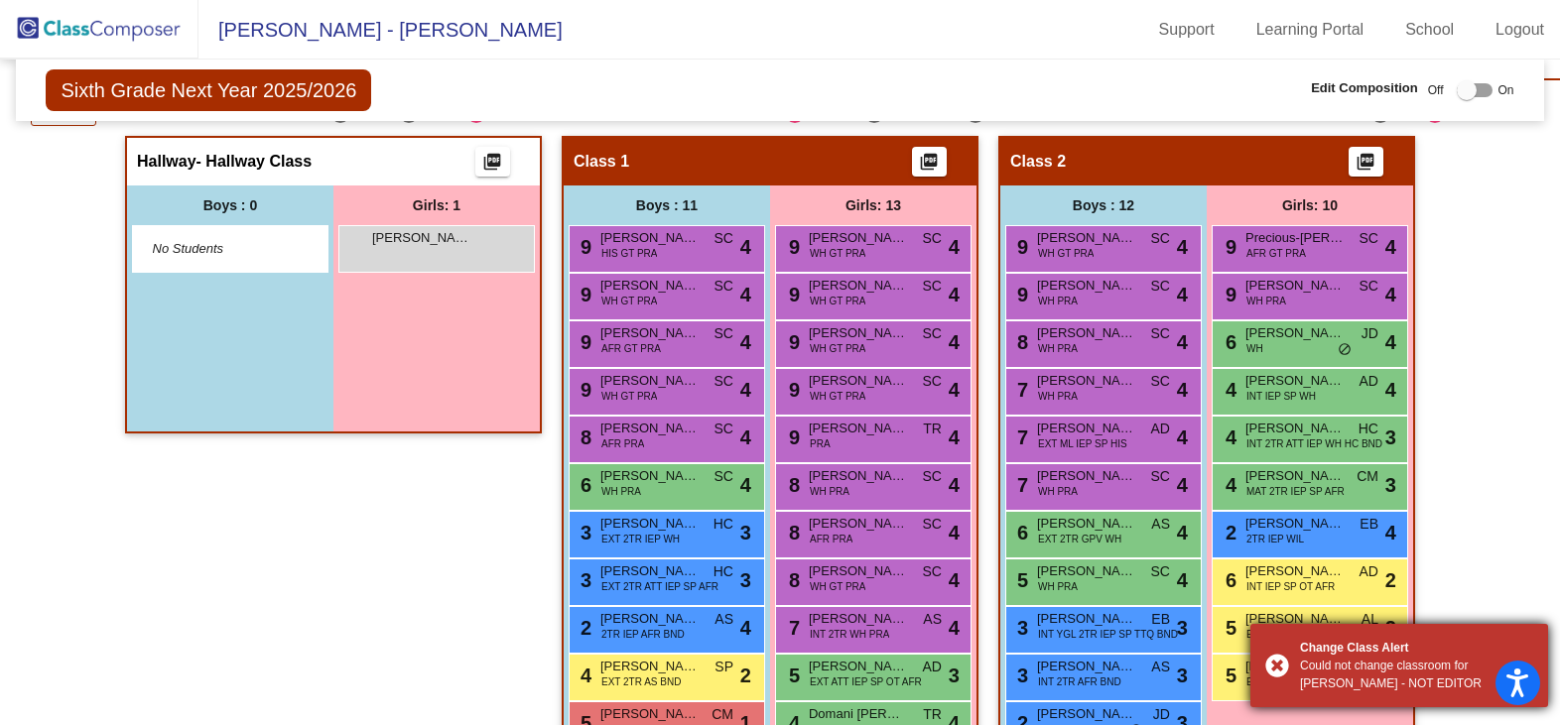
click at [1336, 668] on div "Could not change classroom for Gabriella - NOT EDITOR" at bounding box center [1416, 675] width 233 height 36
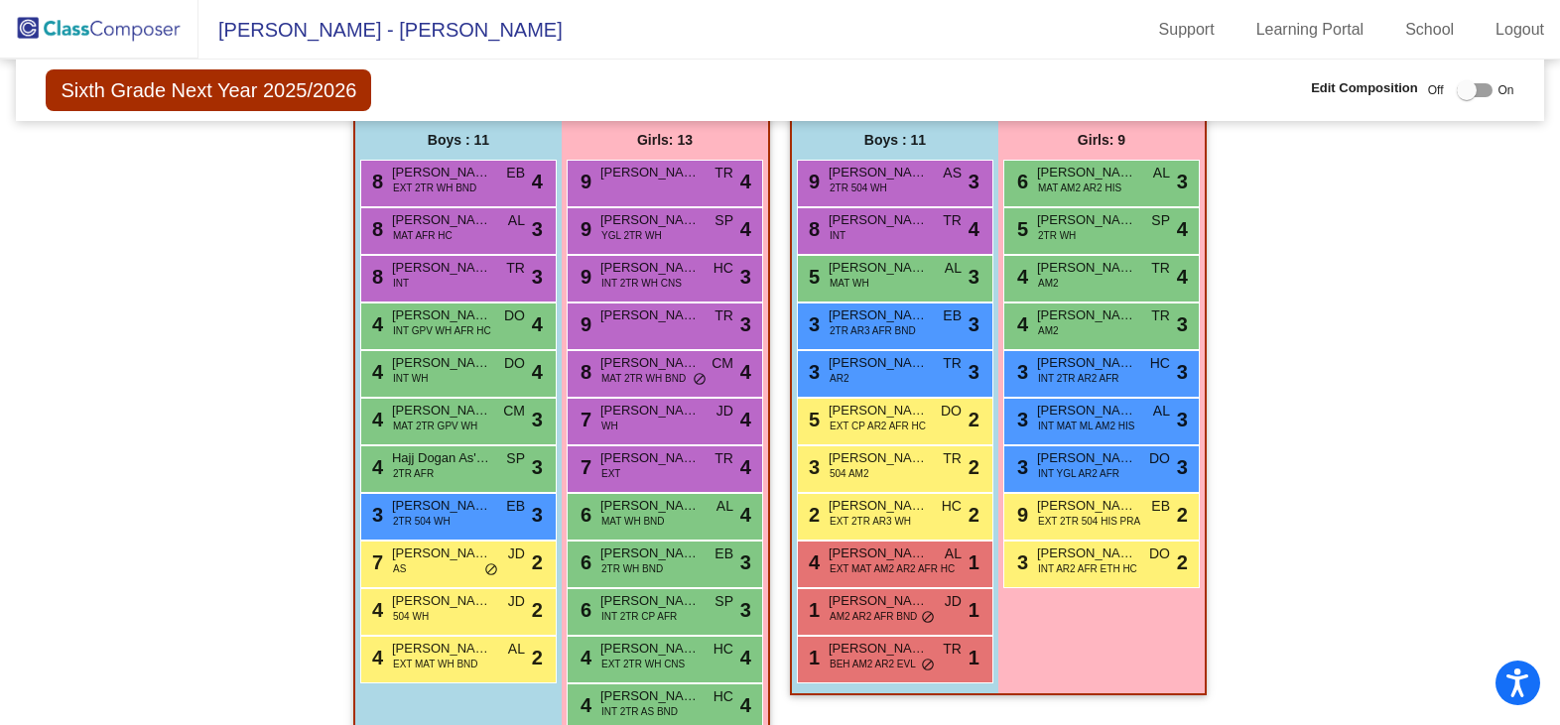
scroll to position [2981, 0]
